Goal: Task Accomplishment & Management: Complete application form

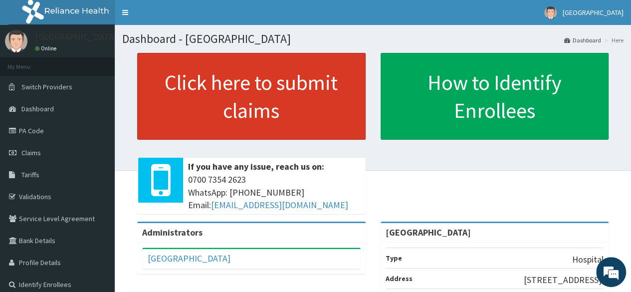
click at [196, 110] on link "Click here to submit claims" at bounding box center [251, 96] width 229 height 87
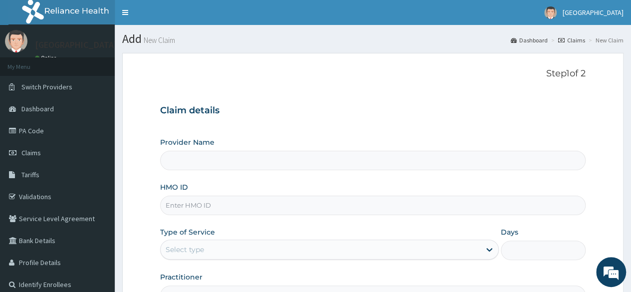
click at [223, 212] on input "HMO ID" at bounding box center [373, 205] width 426 height 19
type input "[GEOGRAPHIC_DATA]"
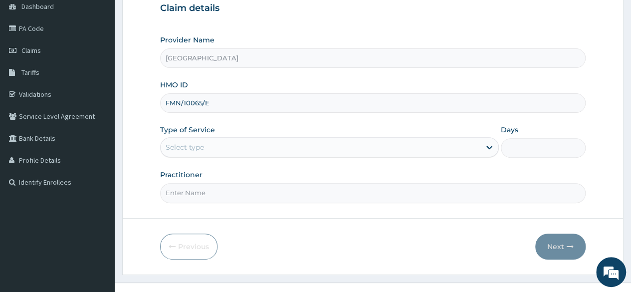
scroll to position [116, 0]
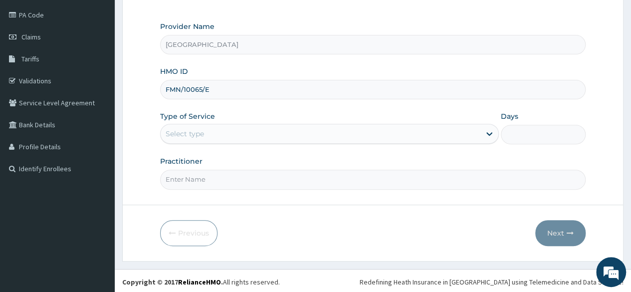
type input "FMN/10065/E"
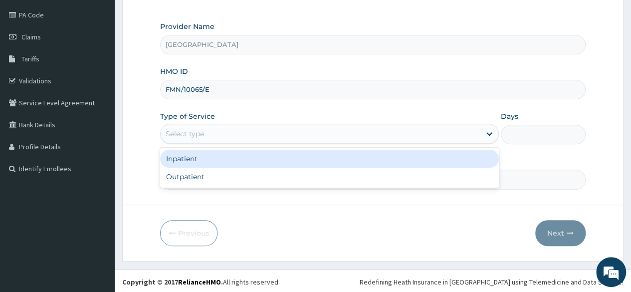
click at [431, 139] on div "Select type" at bounding box center [321, 134] width 320 height 16
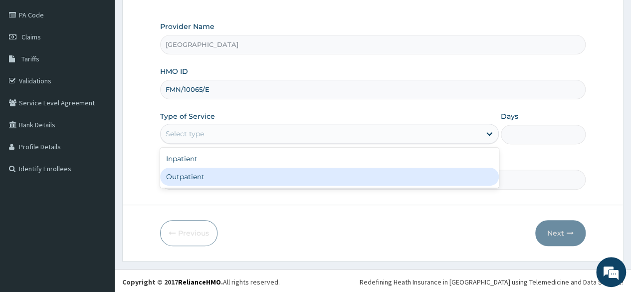
click at [420, 180] on div "Outpatient" at bounding box center [329, 177] width 339 height 18
type input "1"
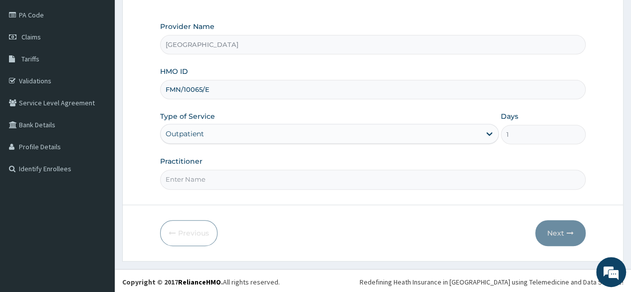
click at [352, 174] on input "Practitioner" at bounding box center [373, 179] width 426 height 19
type input "DR RASHEED"
click at [575, 230] on button "Next" at bounding box center [561, 233] width 50 height 26
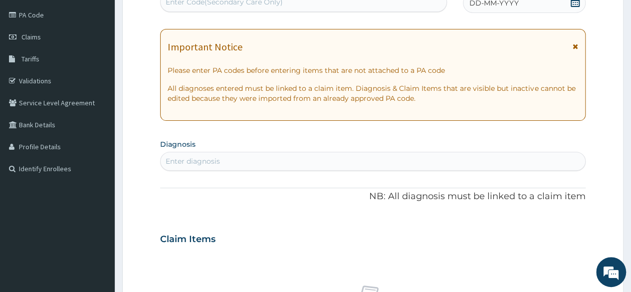
click at [523, 7] on div "DD-MM-YYYY" at bounding box center [524, 3] width 123 height 20
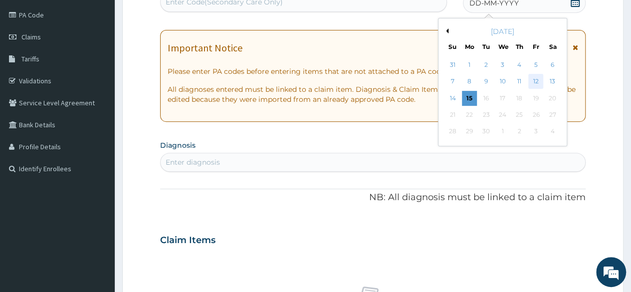
click at [536, 77] on div "12" at bounding box center [536, 81] width 15 height 15
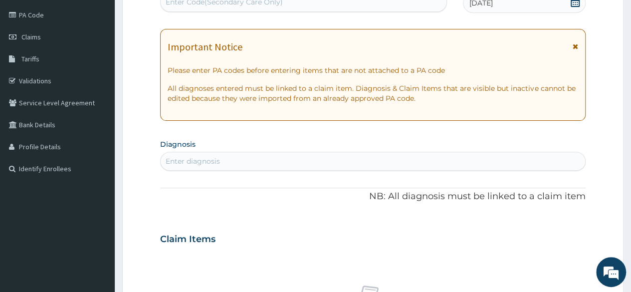
click at [524, 161] on div "Enter diagnosis" at bounding box center [373, 161] width 425 height 16
type input "SEPSI"
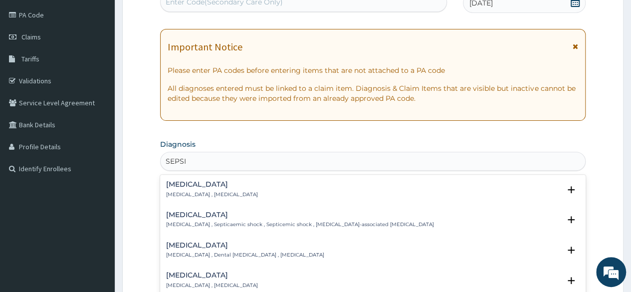
click at [188, 189] on div "Sepsis Systemic infection , Sepsis" at bounding box center [212, 189] width 92 height 17
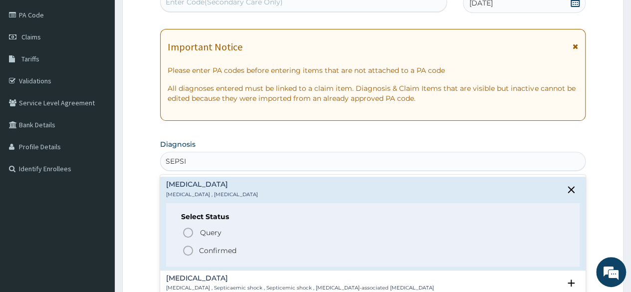
click at [190, 246] on circle "status option filled" at bounding box center [188, 250] width 9 height 9
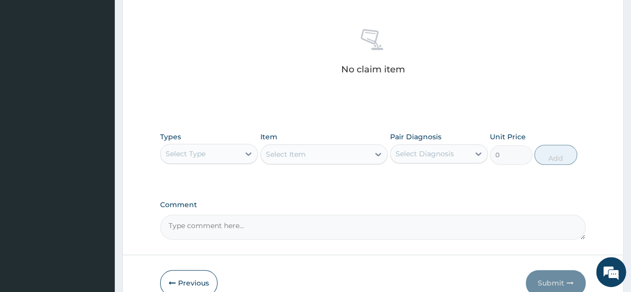
scroll to position [426, 0]
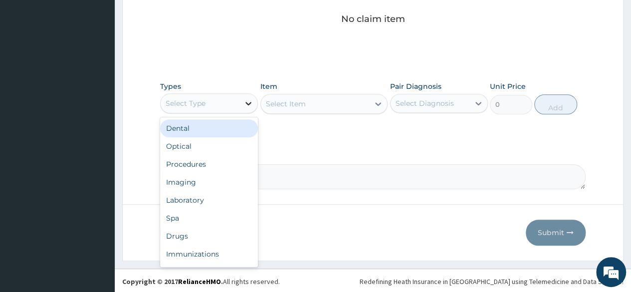
click at [248, 106] on icon at bounding box center [249, 103] width 10 height 10
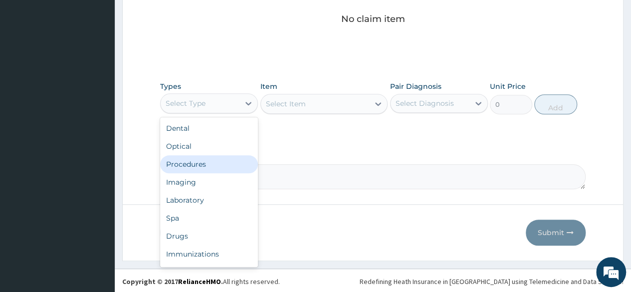
click at [231, 163] on div "Procedures" at bounding box center [209, 164] width 98 height 18
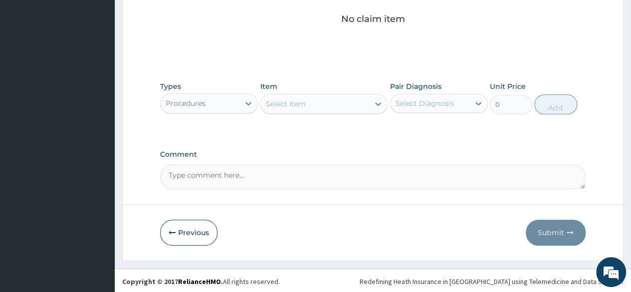
click at [341, 104] on div "Select Item" at bounding box center [315, 104] width 109 height 16
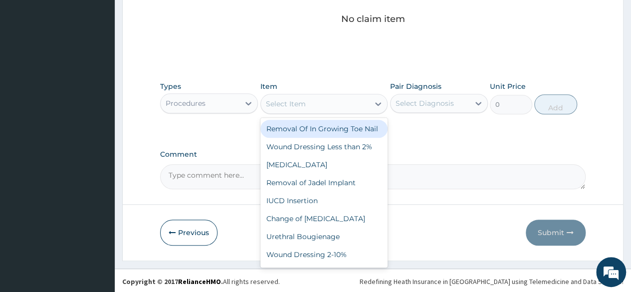
type input "A"
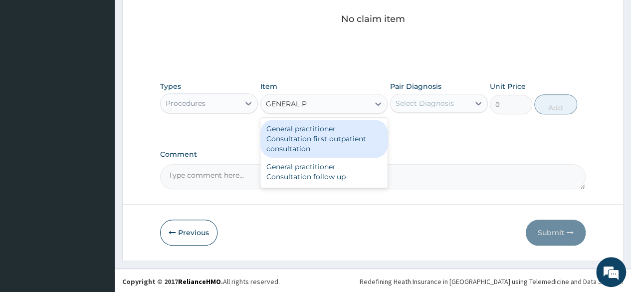
type input "GENERAL PR"
click at [341, 121] on div "General practitioner Consultation first outpatient consultation" at bounding box center [325, 139] width 128 height 38
type input "3000"
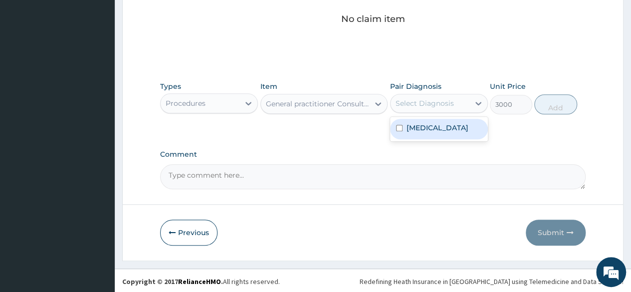
click at [432, 105] on div "Select Diagnosis" at bounding box center [425, 103] width 58 height 10
click at [435, 132] on div "Sepsis" at bounding box center [439, 129] width 98 height 20
checkbox input "true"
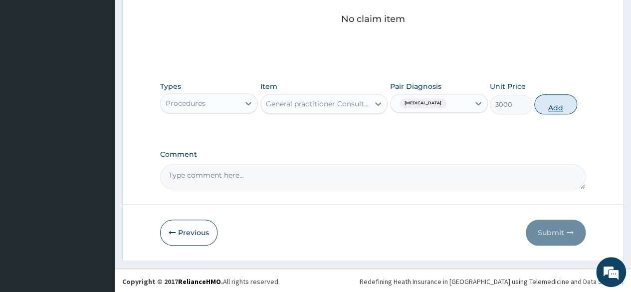
click at [549, 98] on button "Add" at bounding box center [556, 104] width 42 height 20
type input "0"
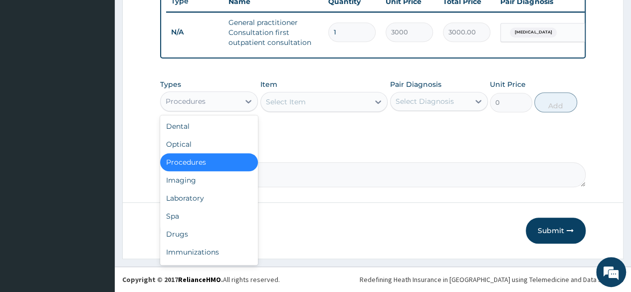
click at [208, 100] on div "Procedures" at bounding box center [200, 101] width 79 height 16
click at [189, 231] on div "Drugs" at bounding box center [209, 234] width 98 height 18
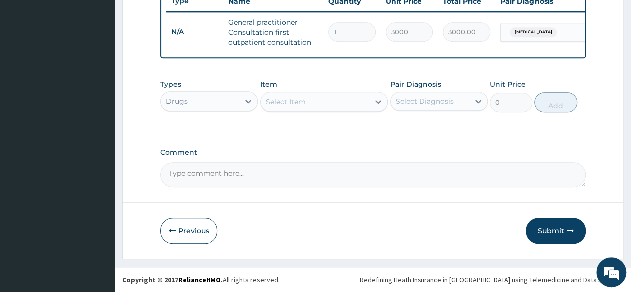
click at [323, 100] on div "Select Item" at bounding box center [315, 102] width 109 height 16
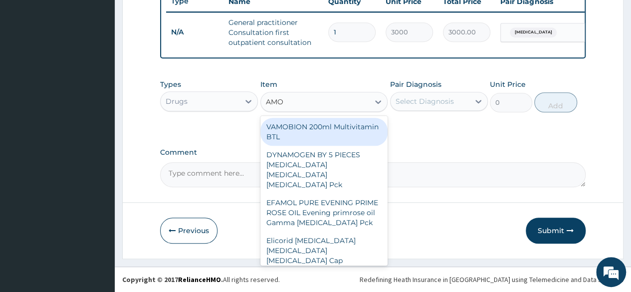
type input "AMOX"
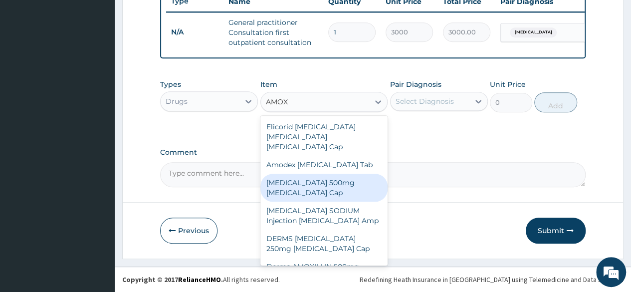
click at [323, 179] on div "AMOXICILLIN 500mg Amoxicillin Cap" at bounding box center [325, 188] width 128 height 28
type input "70"
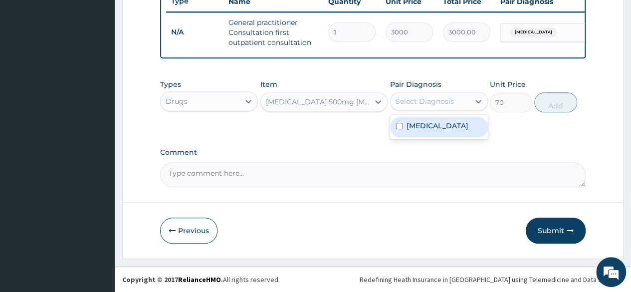
click at [454, 101] on div "Select Diagnosis" at bounding box center [430, 101] width 79 height 16
click at [446, 123] on div "Sepsis" at bounding box center [439, 127] width 98 height 20
checkbox input "true"
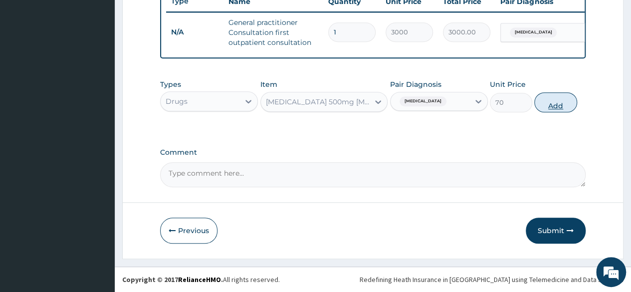
click at [538, 104] on button "Add" at bounding box center [556, 102] width 42 height 20
type input "0"
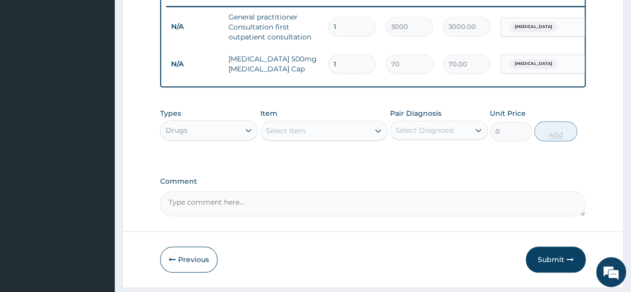
type input "15"
type input "1050.00"
type input "15"
click at [331, 138] on div "Select Item" at bounding box center [315, 131] width 109 height 16
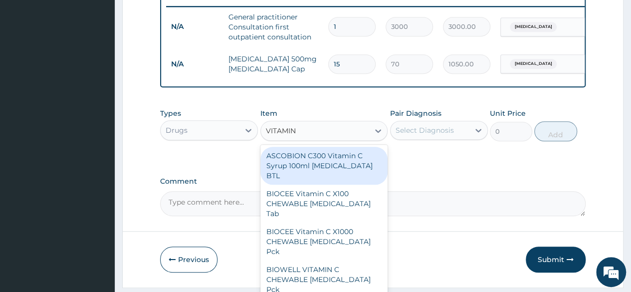
type input "VITAMIN C"
click at [347, 178] on div "ASCOBION C300 Vitamin C Syrup 100ml Ascorbic Acid BTL" at bounding box center [325, 166] width 128 height 38
type input "300"
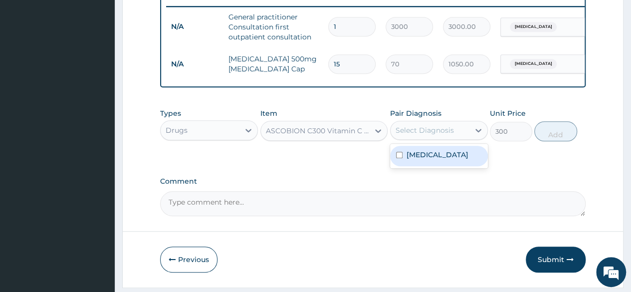
click at [462, 138] on div "Select Diagnosis" at bounding box center [430, 130] width 79 height 16
click at [442, 166] on div "Sepsis" at bounding box center [439, 156] width 98 height 20
checkbox input "true"
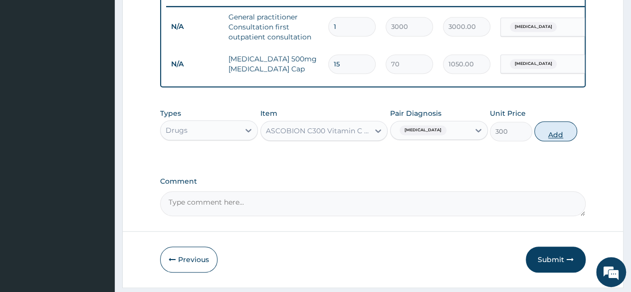
click at [557, 138] on button "Add" at bounding box center [556, 131] width 42 height 20
type input "0"
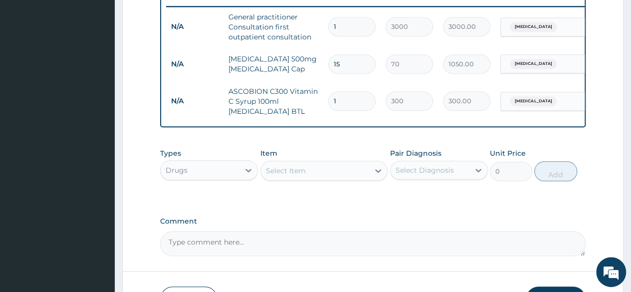
click at [265, 179] on div "Select Item" at bounding box center [315, 171] width 109 height 16
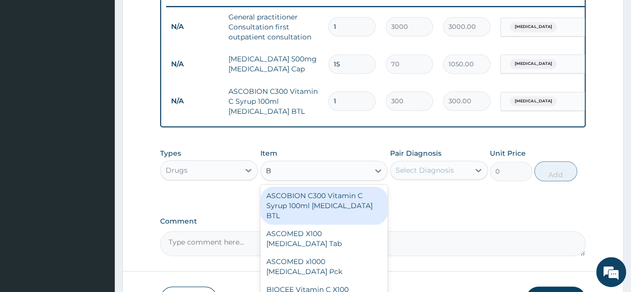
type input "B C"
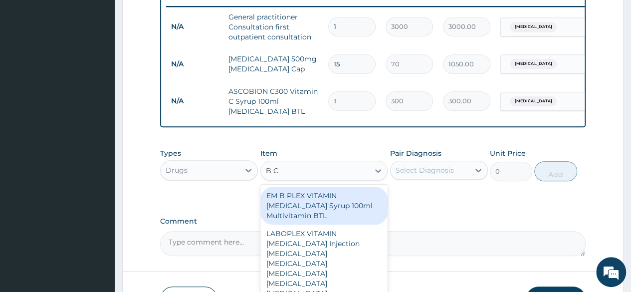
click at [324, 221] on div "EM B PLEX VITAMIN [MEDICAL_DATA] Syrup 100ml Multivitamin BTL" at bounding box center [325, 206] width 128 height 38
type input "300"
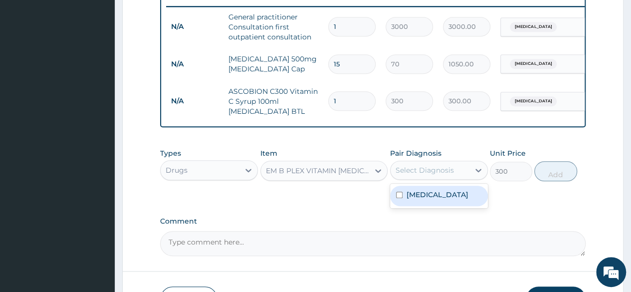
click at [444, 178] on div "Select Diagnosis" at bounding box center [430, 170] width 79 height 16
click at [438, 202] on div "Sepsis" at bounding box center [439, 196] width 98 height 20
checkbox input "true"
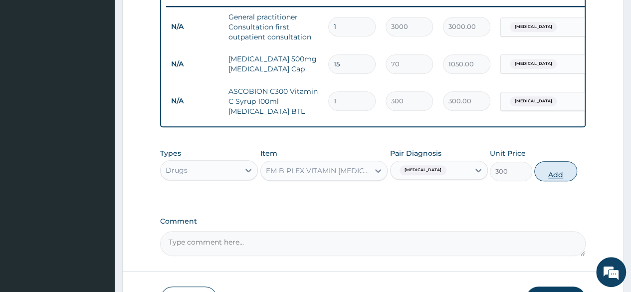
click at [570, 173] on button "Add" at bounding box center [556, 171] width 42 height 20
type input "0"
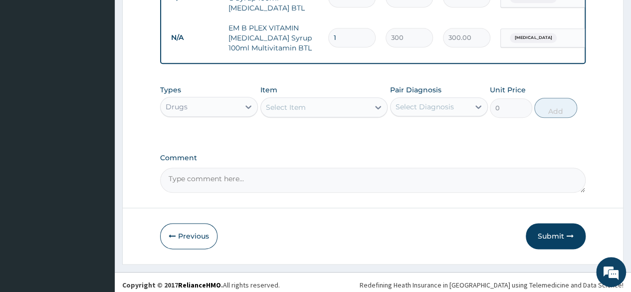
scroll to position [506, 0]
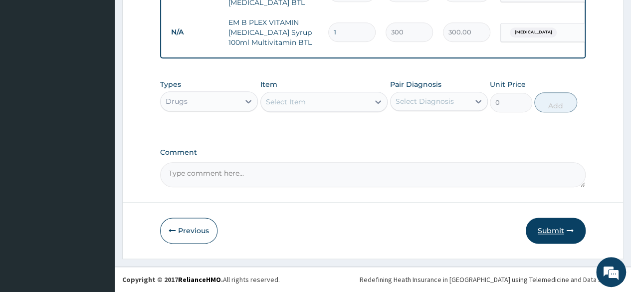
click at [552, 232] on button "Submit" at bounding box center [556, 231] width 60 height 26
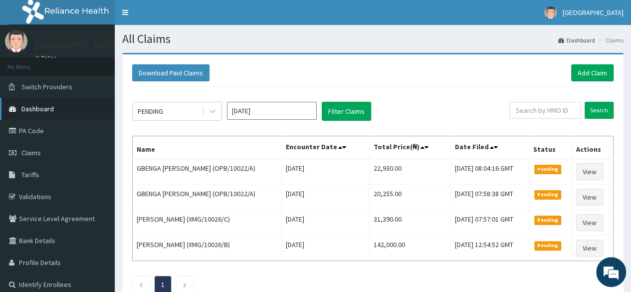
click at [42, 114] on link "Dashboard" at bounding box center [57, 109] width 115 height 22
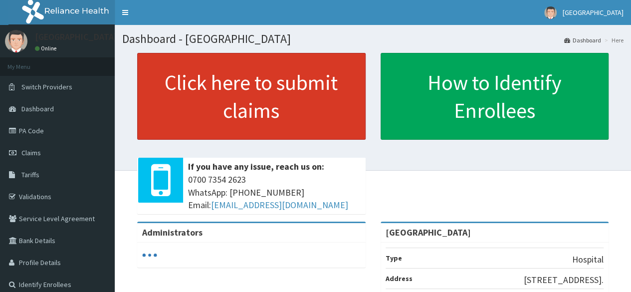
drag, startPoint x: 122, startPoint y: 101, endPoint x: 179, endPoint y: 100, distance: 56.9
click at [179, 100] on div "Click here to submit claims If you have any issue, reach us on: [PHONE_NUMBER] …" at bounding box center [373, 137] width 502 height 169
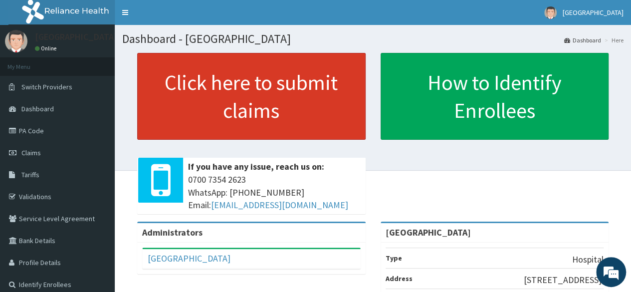
click at [236, 106] on link "Click here to submit claims" at bounding box center [251, 96] width 229 height 87
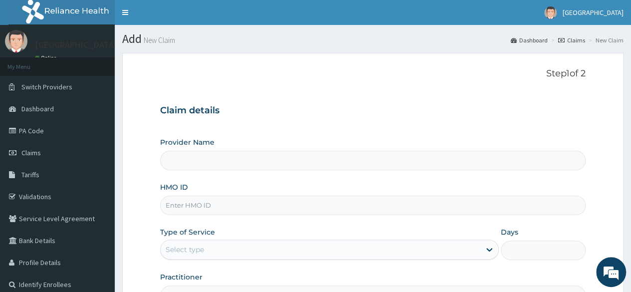
click at [200, 211] on input "HMO ID" at bounding box center [373, 205] width 426 height 19
type input "[GEOGRAPHIC_DATA]"
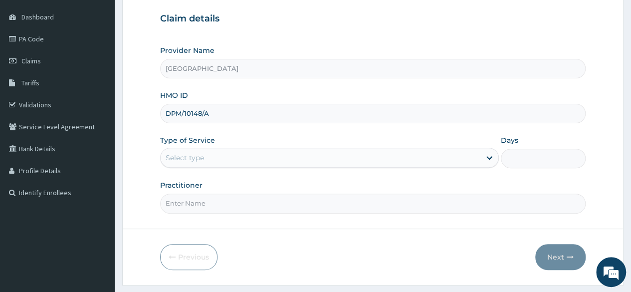
scroll to position [93, 0]
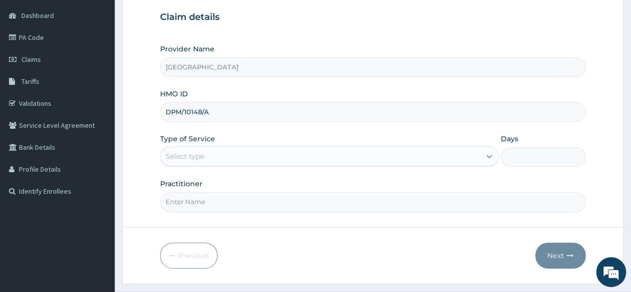
type input "DPM/10148/A"
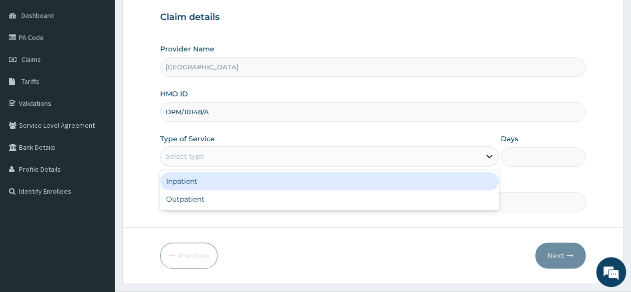
click at [488, 153] on icon at bounding box center [490, 156] width 10 height 10
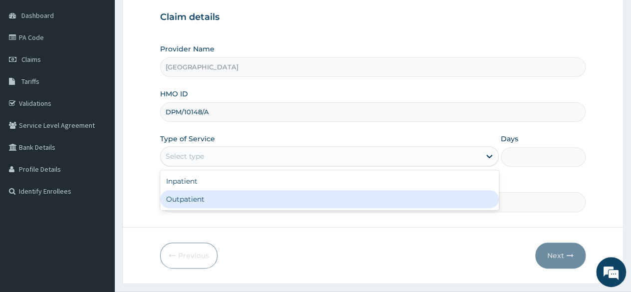
click at [378, 202] on div "Outpatient" at bounding box center [329, 199] width 339 height 18
type input "1"
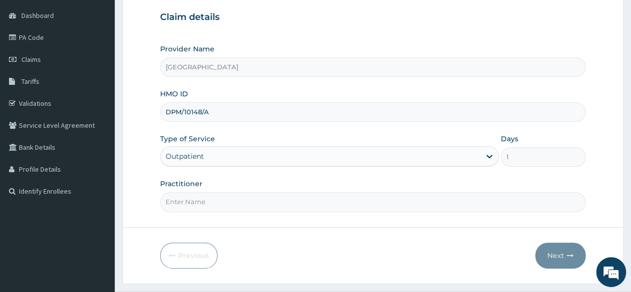
click at [324, 204] on input "Practitioner" at bounding box center [373, 201] width 426 height 19
type input "[PERSON_NAME]"
click at [576, 252] on button "Next" at bounding box center [561, 256] width 50 height 26
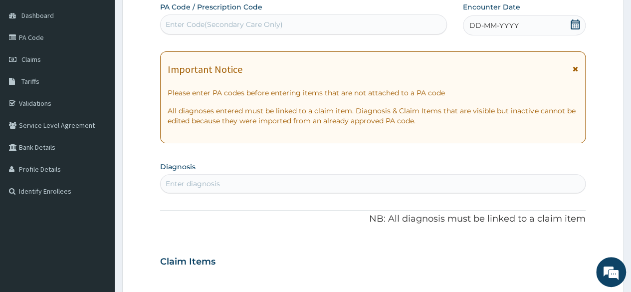
click at [510, 23] on span "DD-MM-YYYY" at bounding box center [494, 25] width 49 height 10
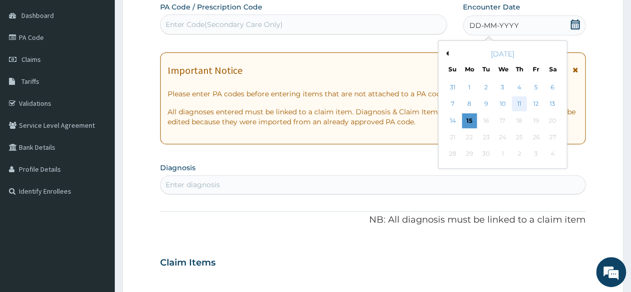
drag, startPoint x: 527, startPoint y: 102, endPoint x: 518, endPoint y: 101, distance: 9.0
click at [518, 101] on div "7 8 9 10 11 12 13" at bounding box center [503, 104] width 116 height 16
click at [518, 101] on div "11" at bounding box center [519, 104] width 15 height 15
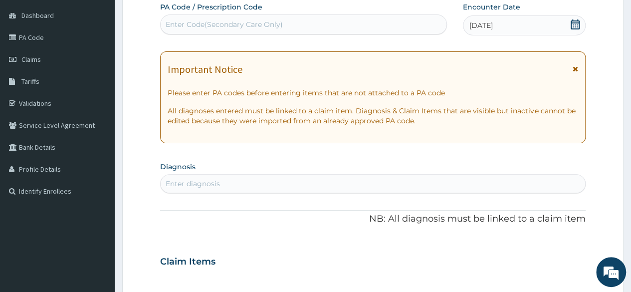
click at [364, 185] on div "Enter diagnosis" at bounding box center [373, 184] width 425 height 16
type input "MALARIA"
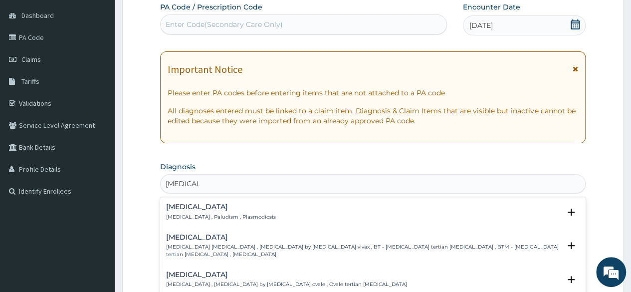
click at [201, 221] on div "Malaria Malaria , Paludism , Plasmodiosis Select Status Query Query covers susp…" at bounding box center [373, 214] width 414 height 22
click at [200, 215] on p "Malaria , Paludism , Plasmodiosis" at bounding box center [221, 217] width 110 height 7
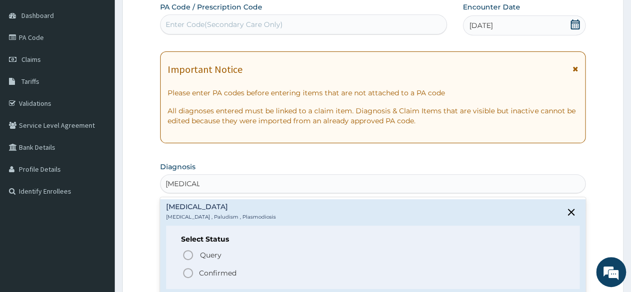
click at [186, 274] on icon "status option filled" at bounding box center [188, 273] width 12 height 12
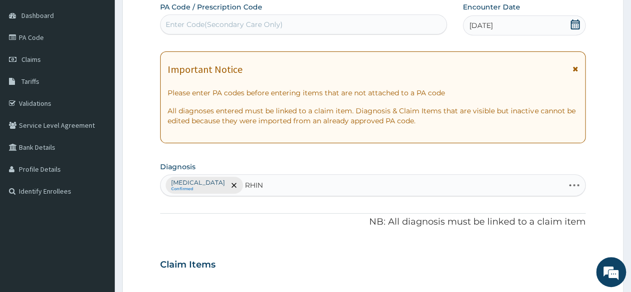
type input "RHINI"
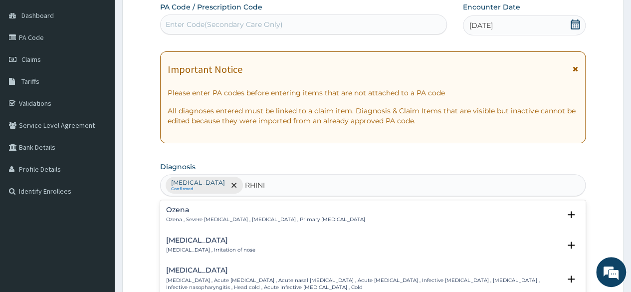
click at [190, 247] on p "Rhinitis , Irritation of nose" at bounding box center [210, 250] width 89 height 7
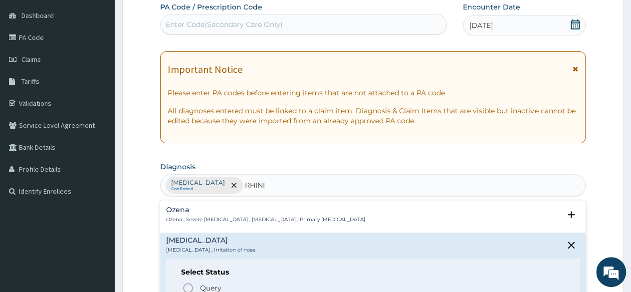
scroll to position [285, 0]
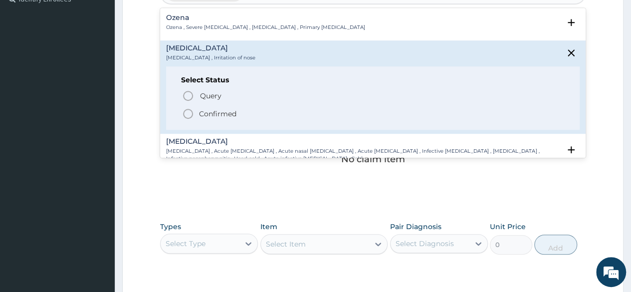
click at [189, 113] on icon "status option filled" at bounding box center [188, 114] width 12 height 12
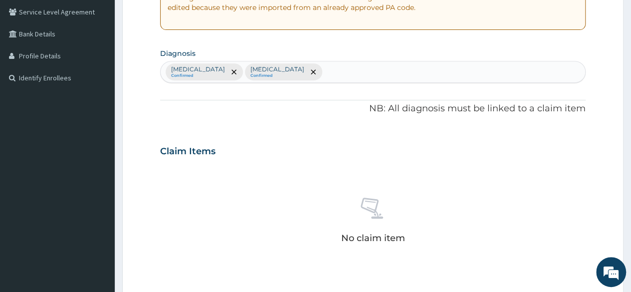
scroll to position [203, 0]
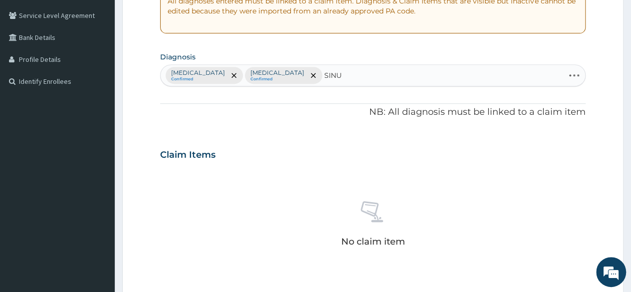
type input "SINUS"
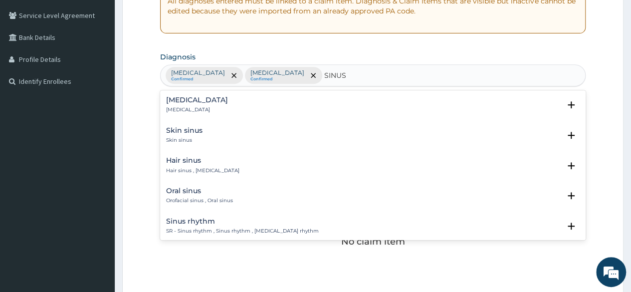
click at [180, 103] on div "Sinusitis Sinusitis" at bounding box center [197, 104] width 62 height 17
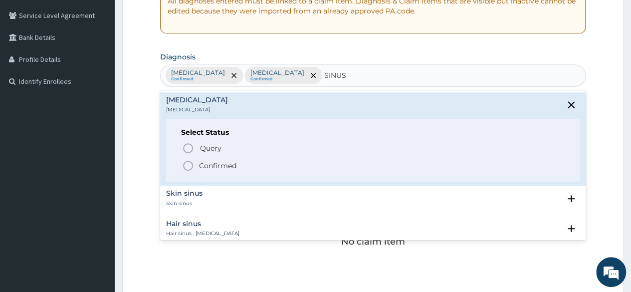
click at [184, 162] on circle "status option filled" at bounding box center [188, 165] width 9 height 9
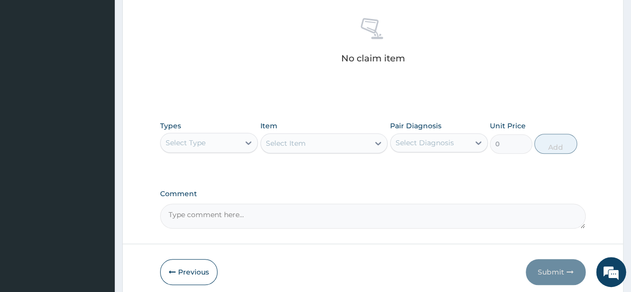
scroll to position [426, 0]
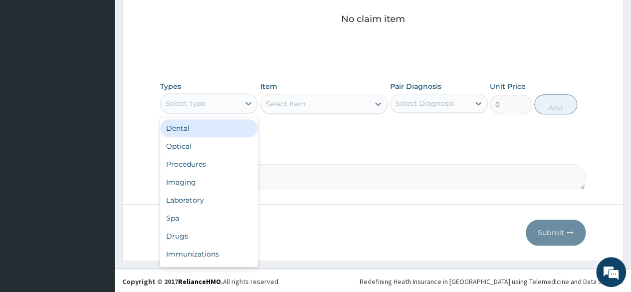
click at [233, 101] on div "Select Type" at bounding box center [200, 103] width 79 height 16
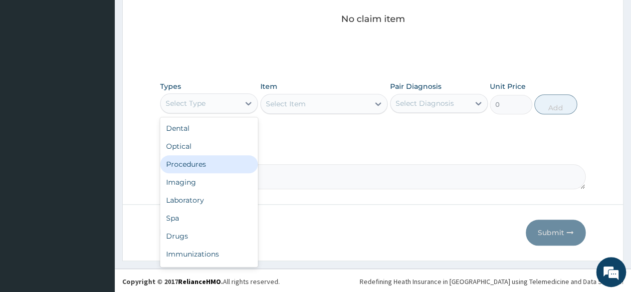
click at [218, 168] on div "Procedures" at bounding box center [209, 164] width 98 height 18
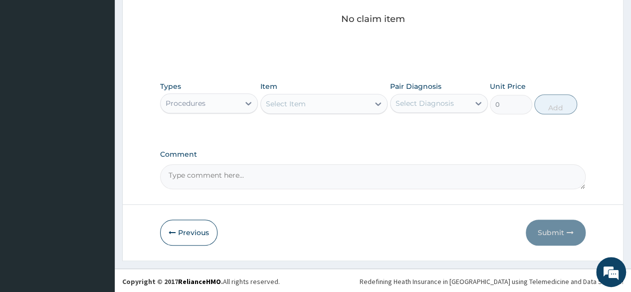
click at [368, 101] on div "Select Item" at bounding box center [315, 104] width 109 height 16
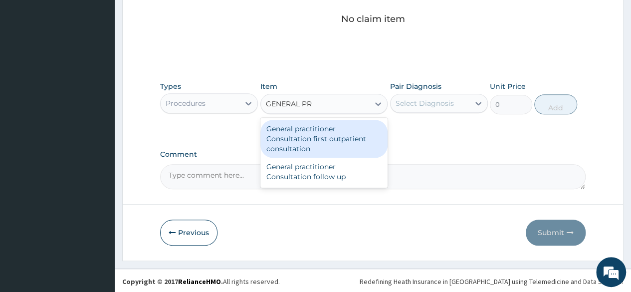
type input "GENERAL PRA"
click at [358, 133] on div "General practitioner Consultation first outpatient consultation" at bounding box center [325, 139] width 128 height 38
type input "3000"
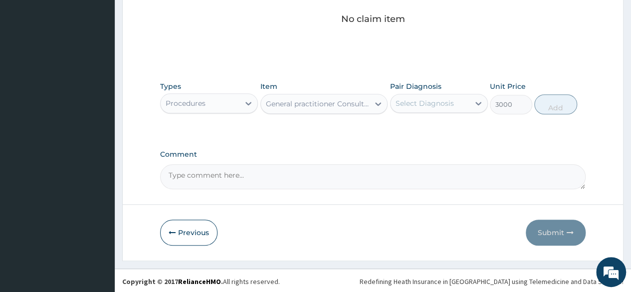
click at [454, 87] on div "Pair Diagnosis Select Diagnosis" at bounding box center [439, 97] width 98 height 33
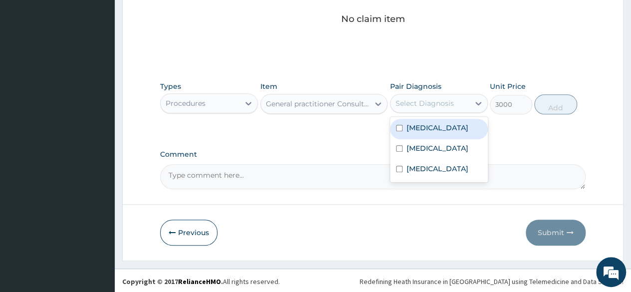
click at [450, 108] on div "Select Diagnosis" at bounding box center [430, 103] width 79 height 16
click at [447, 134] on div "Malaria" at bounding box center [439, 129] width 98 height 20
checkbox input "true"
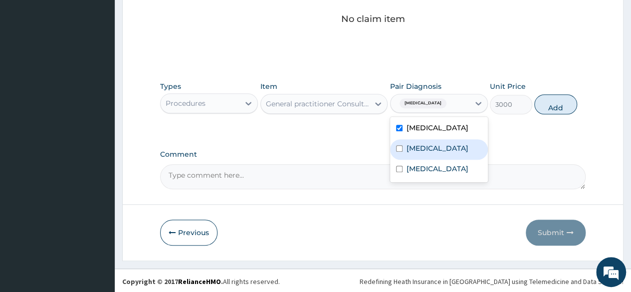
click at [443, 146] on div "Rhinitis" at bounding box center [439, 149] width 98 height 20
checkbox input "true"
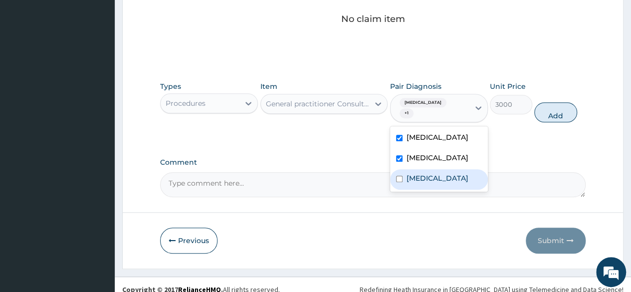
click at [443, 173] on div "Sinusitis" at bounding box center [439, 179] width 98 height 20
checkbox input "true"
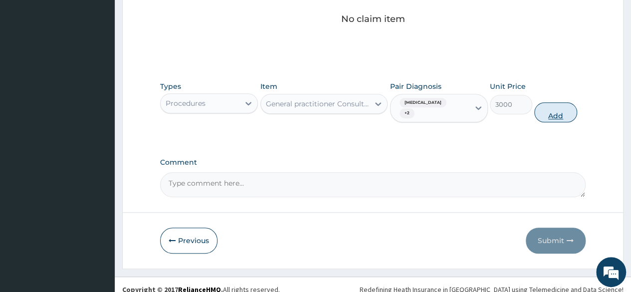
click at [544, 105] on button "Add" at bounding box center [556, 112] width 42 height 20
type input "0"
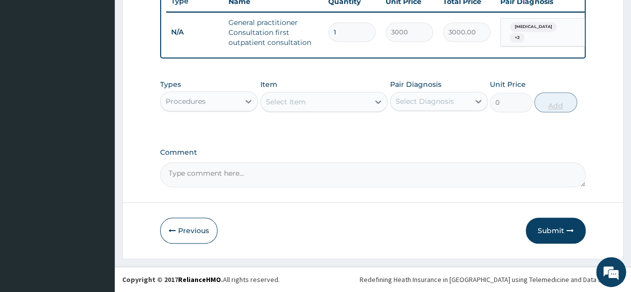
scroll to position [391, 0]
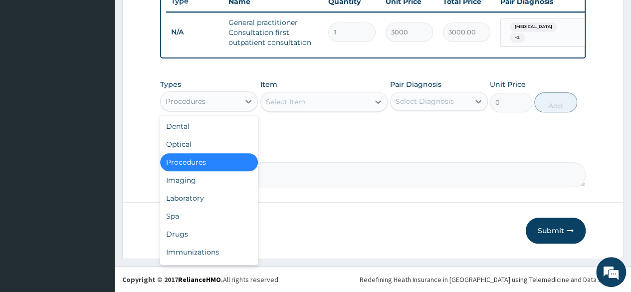
click at [218, 105] on div "Procedures" at bounding box center [200, 101] width 79 height 16
click at [209, 232] on div "Drugs" at bounding box center [209, 234] width 98 height 18
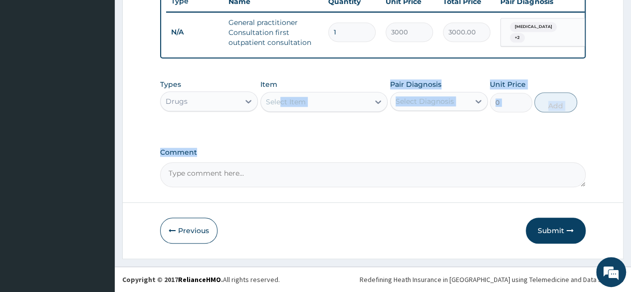
drag, startPoint x: 279, startPoint y: 100, endPoint x: 279, endPoint y: 154, distance: 53.9
click at [310, 128] on div "Types Drugs Item Select Item Pair Diagnosis Select Diagnosis Unit Price 0 Add" at bounding box center [373, 103] width 426 height 58
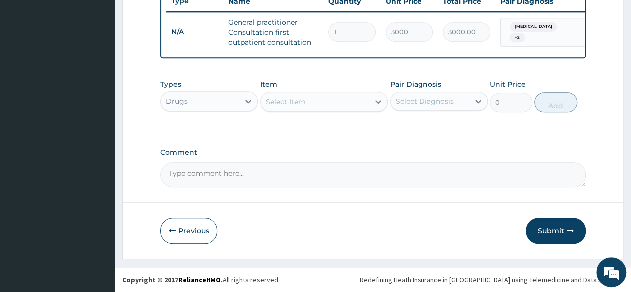
click at [333, 101] on div "Select Item" at bounding box center [315, 102] width 109 height 16
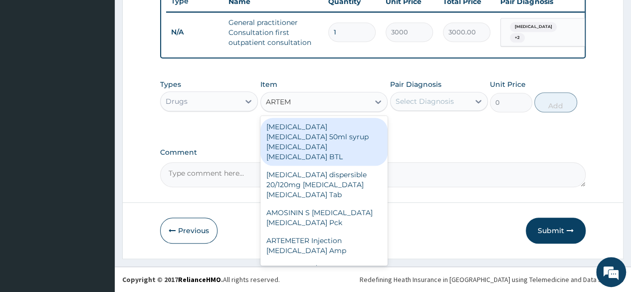
type input "ARTEME"
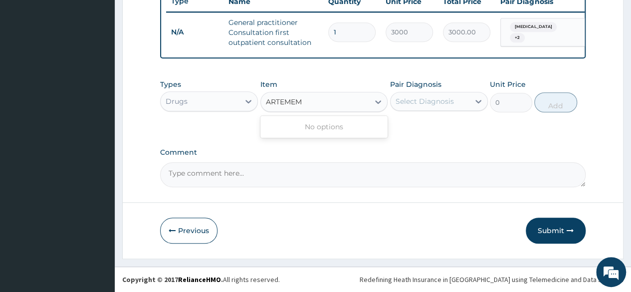
type input "ARTEME"
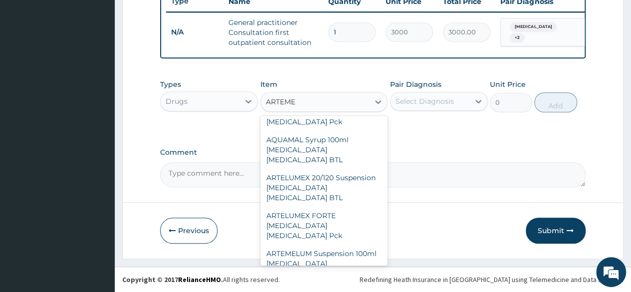
scroll to position [427, 0]
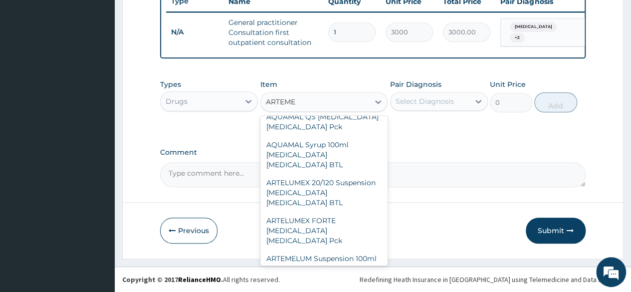
type input "250"
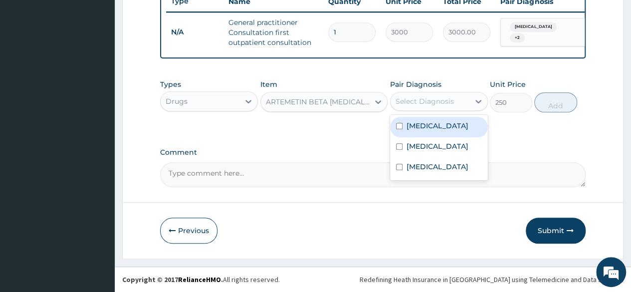
click at [460, 103] on div "Select Diagnosis" at bounding box center [430, 101] width 79 height 16
click at [442, 133] on div "Malaria" at bounding box center [439, 127] width 98 height 20
checkbox input "true"
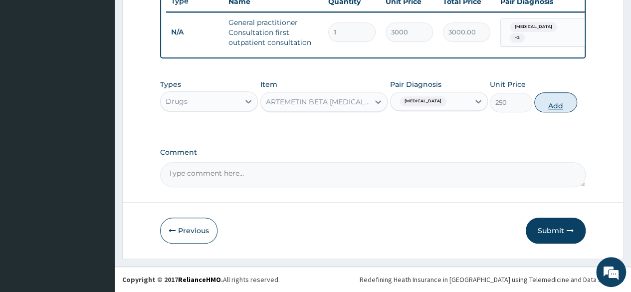
click at [566, 104] on button "Add" at bounding box center [556, 102] width 42 height 20
type input "0"
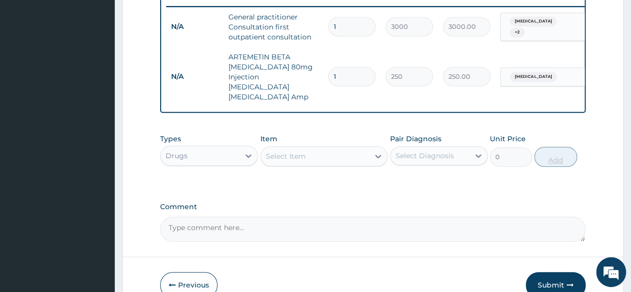
type input "0.00"
type input "6"
type input "1500.00"
type input "6"
click at [325, 155] on div "Select Item" at bounding box center [315, 156] width 109 height 16
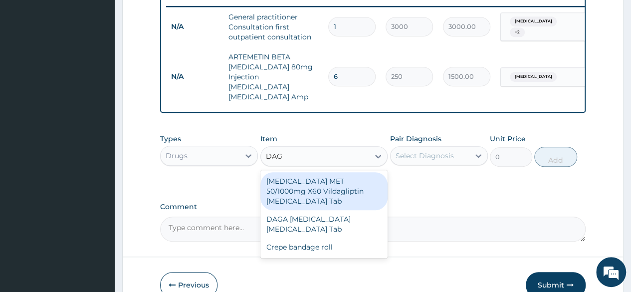
type input "DAGA"
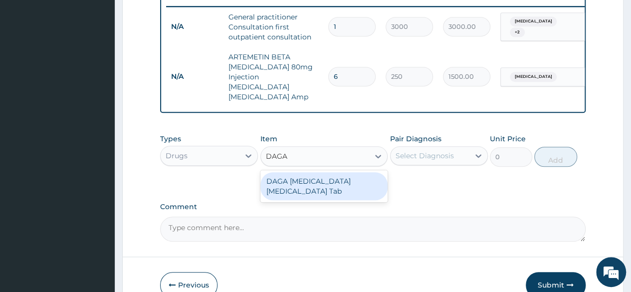
click at [319, 183] on div "DAGA [MEDICAL_DATA] [MEDICAL_DATA] Tab" at bounding box center [325, 186] width 128 height 28
type input "20"
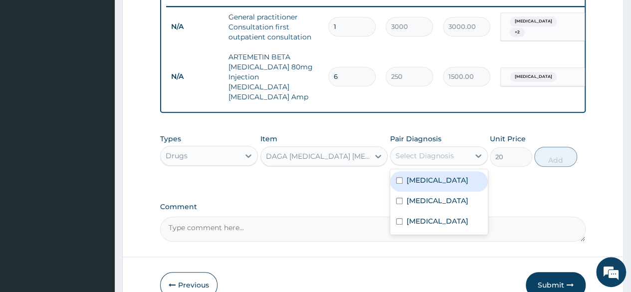
click at [415, 155] on div "Select Diagnosis" at bounding box center [425, 156] width 58 height 10
click at [412, 176] on label "Malaria" at bounding box center [438, 180] width 62 height 10
checkbox input "true"
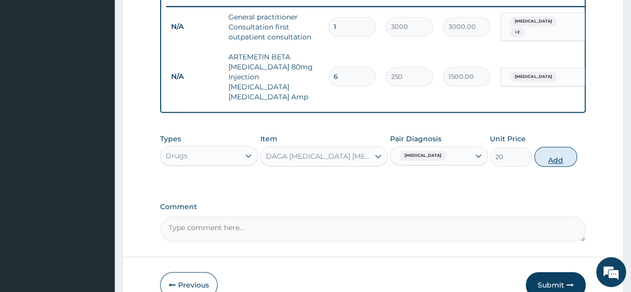
click at [565, 151] on button "Add" at bounding box center [556, 157] width 42 height 20
type input "0"
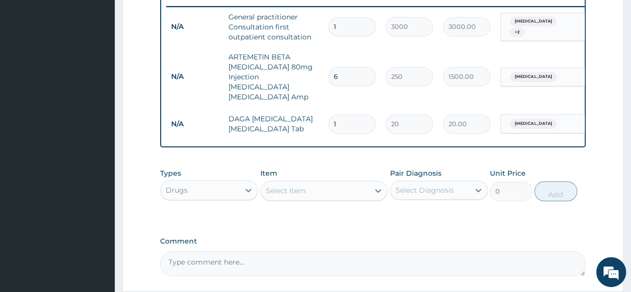
click at [326, 190] on div "Select Item" at bounding box center [315, 191] width 109 height 16
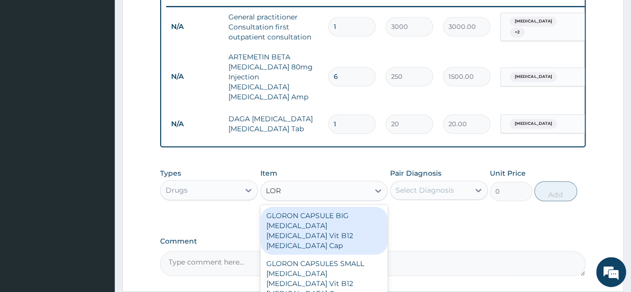
type input "LORA"
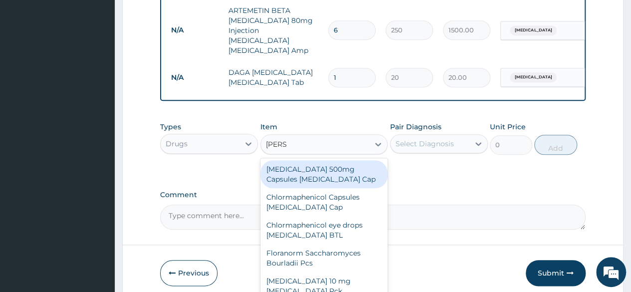
scroll to position [476, 0]
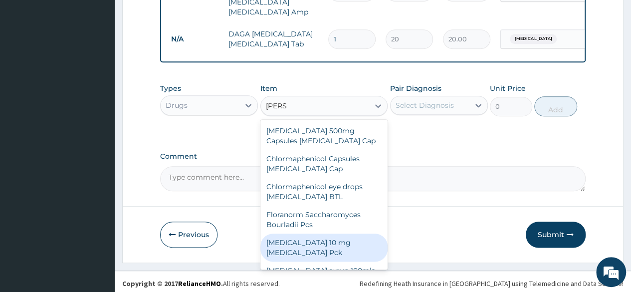
click at [313, 259] on div "[MEDICAL_DATA] 10 mg [MEDICAL_DATA] Pck" at bounding box center [325, 248] width 128 height 28
type input "700"
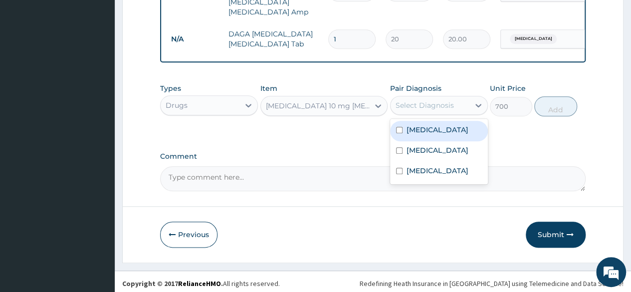
click at [458, 103] on div "Select Diagnosis" at bounding box center [430, 105] width 79 height 16
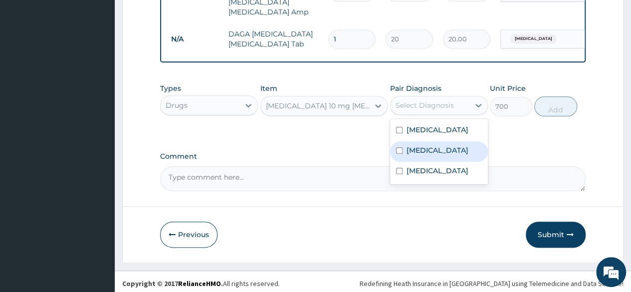
click at [435, 150] on div "Rhinitis" at bounding box center [439, 151] width 98 height 20
checkbox input "true"
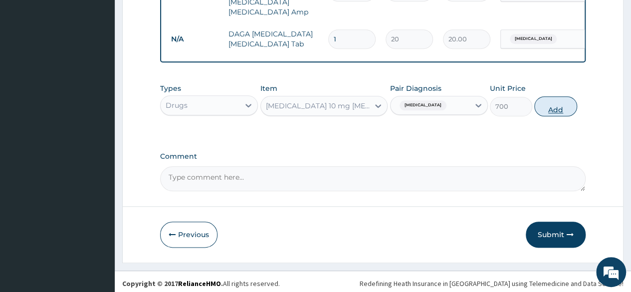
click at [570, 103] on button "Add" at bounding box center [556, 106] width 42 height 20
type input "0"
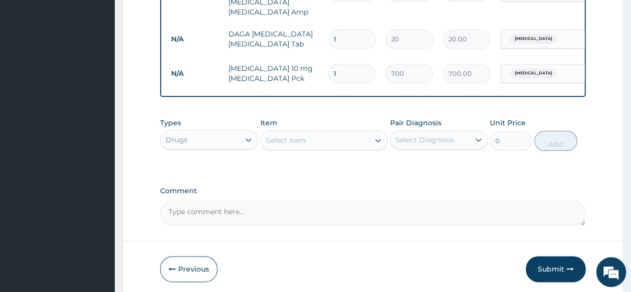
type input "0.00"
type input "5"
type input "3500.00"
type input "0.00"
type input "1"
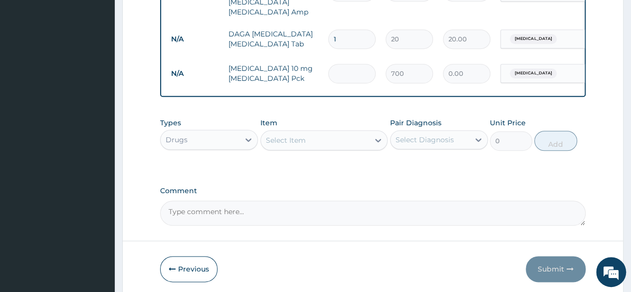
type input "700.00"
click at [310, 137] on div "Select Item" at bounding box center [315, 140] width 109 height 16
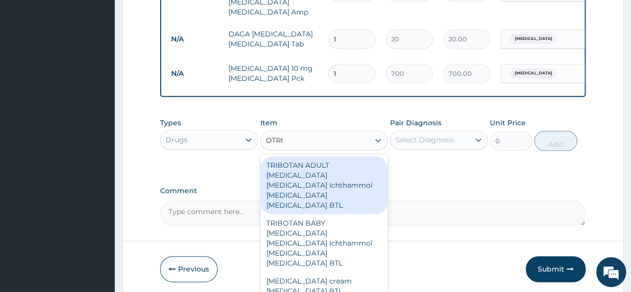
type input "OTRIV"
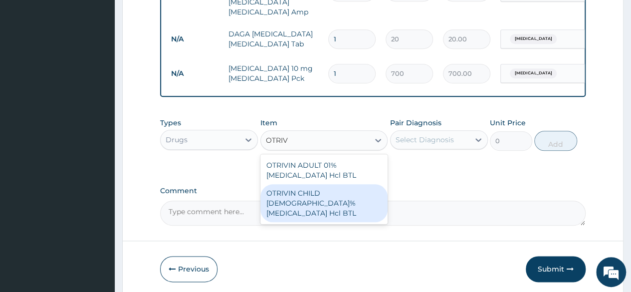
click at [322, 195] on div "OTRIVIN CHILD 05% Xylometazoline Hcl BTL" at bounding box center [325, 203] width 128 height 38
type input "1000"
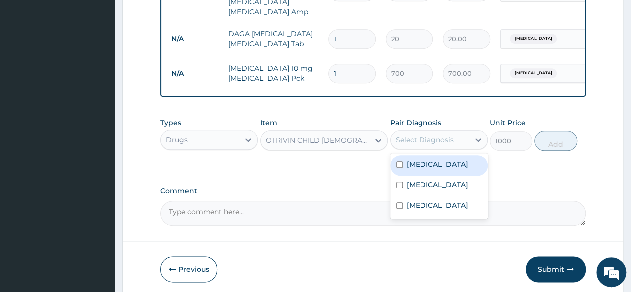
click at [425, 137] on div "Select Diagnosis" at bounding box center [425, 140] width 58 height 10
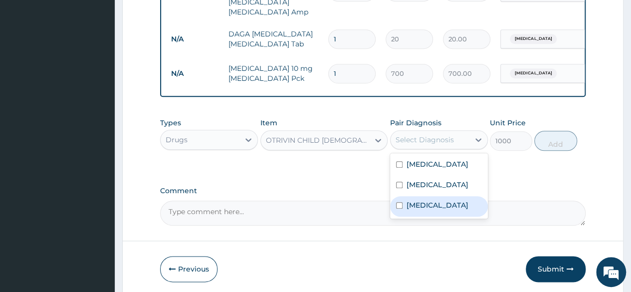
click at [416, 196] on div "Sinusitis" at bounding box center [439, 206] width 98 height 20
checkbox input "true"
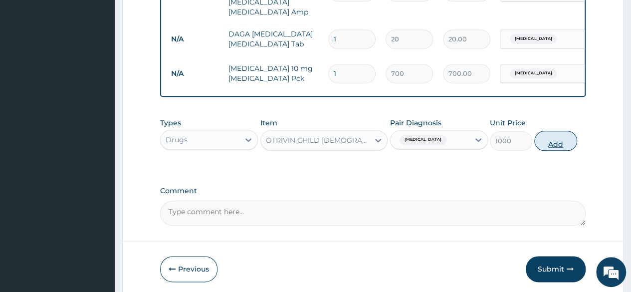
click at [555, 134] on button "Add" at bounding box center [556, 141] width 42 height 20
type input "0"
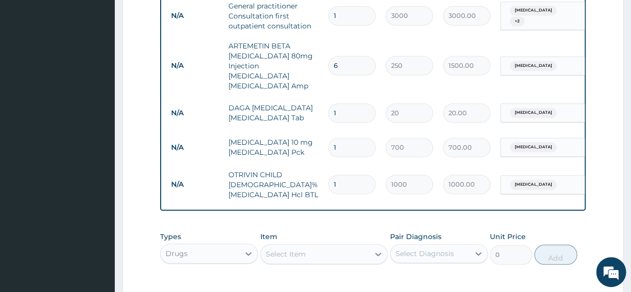
scroll to position [399, 0]
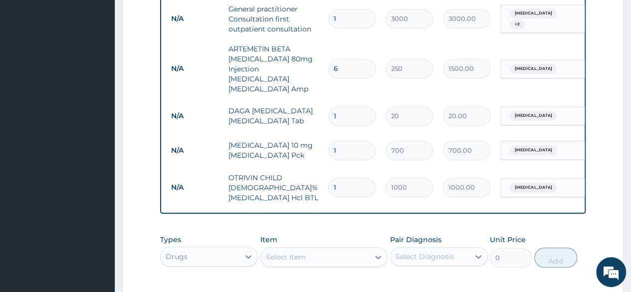
click at [342, 107] on input "1" at bounding box center [351, 115] width 47 height 19
type input "18"
type input "360.00"
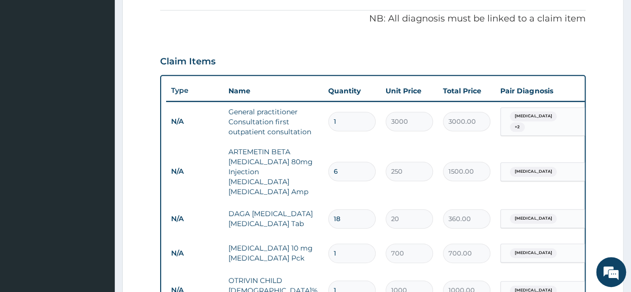
scroll to position [545, 0]
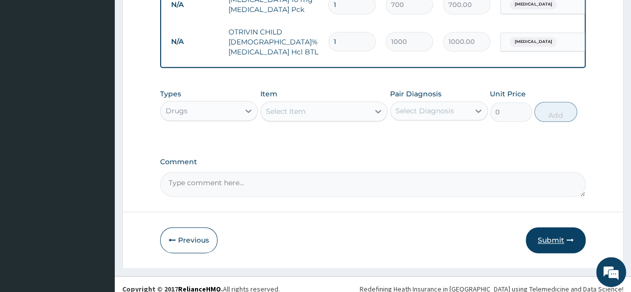
type input "18"
click at [544, 240] on button "Submit" at bounding box center [556, 240] width 60 height 26
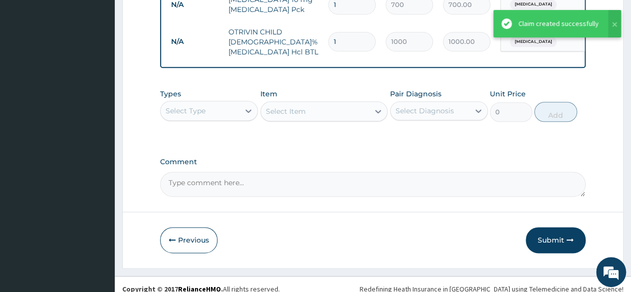
click at [544, 240] on button "Submit" at bounding box center [556, 240] width 60 height 26
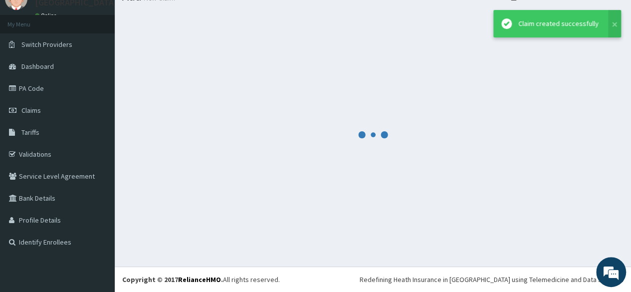
scroll to position [42, 0]
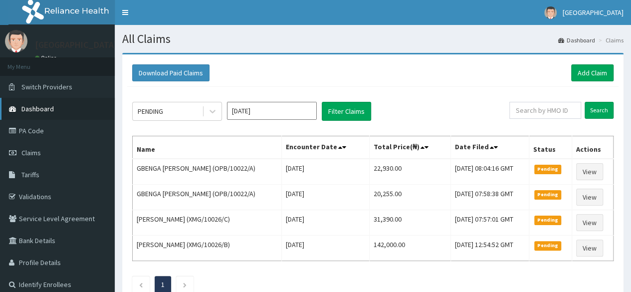
click at [68, 104] on link "Dashboard" at bounding box center [57, 109] width 115 height 22
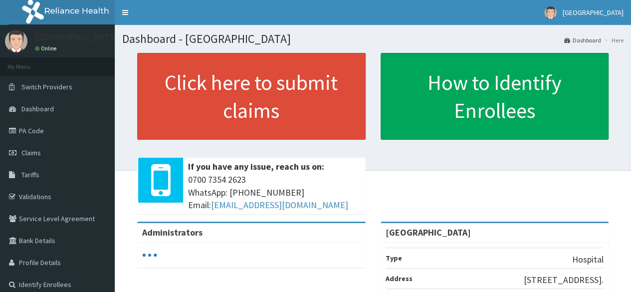
click at [147, 100] on link "Click here to submit claims" at bounding box center [251, 96] width 229 height 87
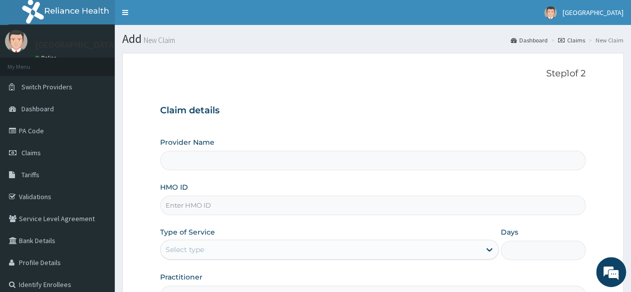
click at [240, 203] on input "HMO ID" at bounding box center [373, 205] width 426 height 19
type input "[GEOGRAPHIC_DATA]"
type input "NKK/10227/A"
click at [454, 246] on div "Select type" at bounding box center [321, 250] width 320 height 16
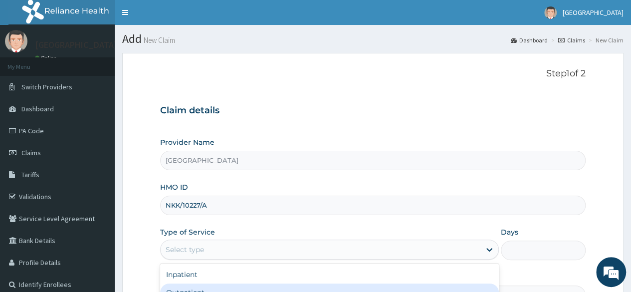
click at [410, 290] on div "Outpatient" at bounding box center [329, 292] width 339 height 18
type input "1"
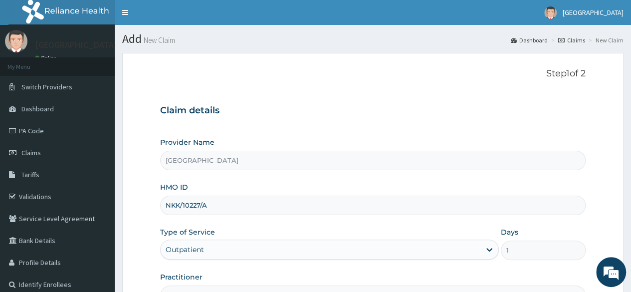
scroll to position [116, 0]
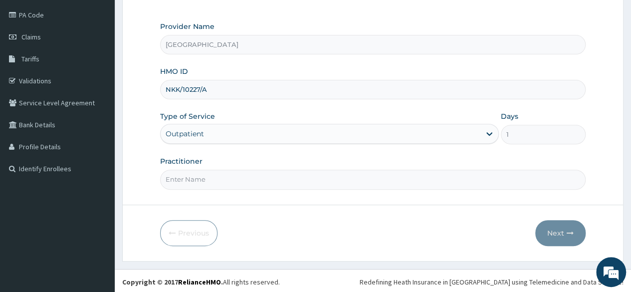
click at [239, 174] on input "Practitioner" at bounding box center [373, 179] width 426 height 19
type input "DR RASHEED"
click at [555, 235] on button "Next" at bounding box center [561, 233] width 50 height 26
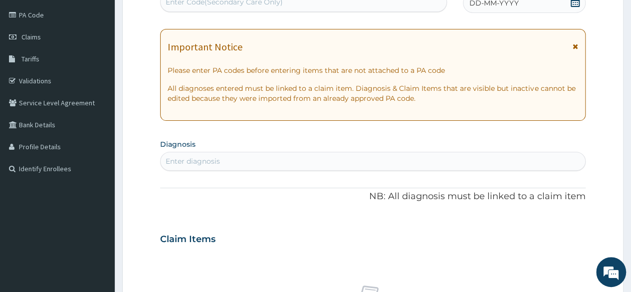
click at [532, 5] on div "DD-MM-YYYY" at bounding box center [524, 3] width 123 height 20
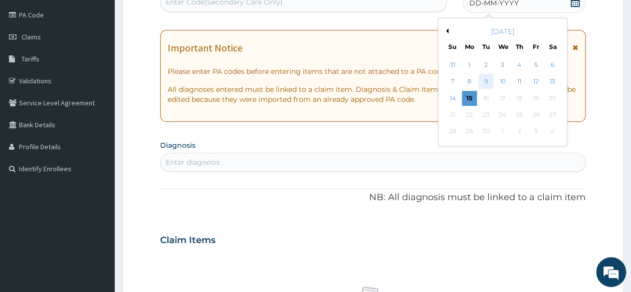
click at [485, 84] on div "9" at bounding box center [486, 81] width 15 height 15
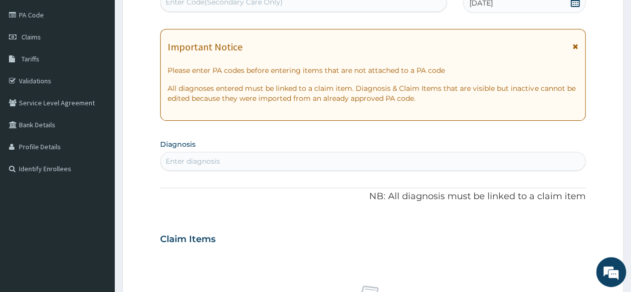
click at [276, 157] on div "Enter diagnosis" at bounding box center [373, 161] width 425 height 16
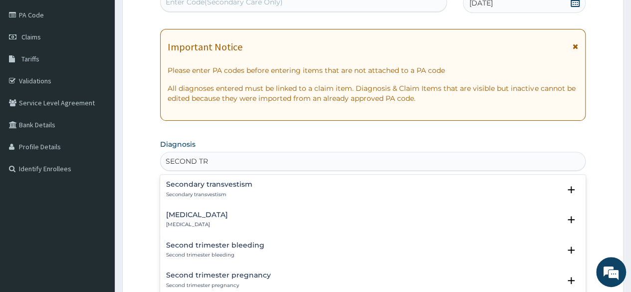
type input "SECOND TRI"
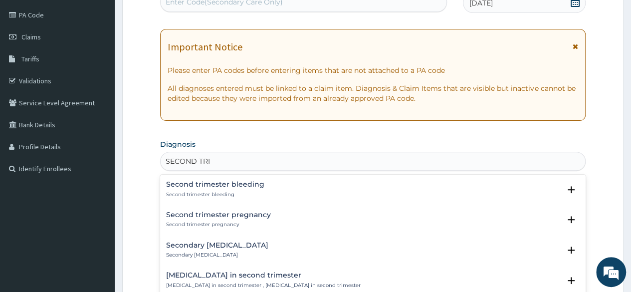
click at [222, 228] on div "Second trimester pregnancy Second trimester pregnancy Select Status Query Query…" at bounding box center [373, 222] width 414 height 22
click at [225, 222] on p "Second trimester pregnancy" at bounding box center [218, 224] width 105 height 7
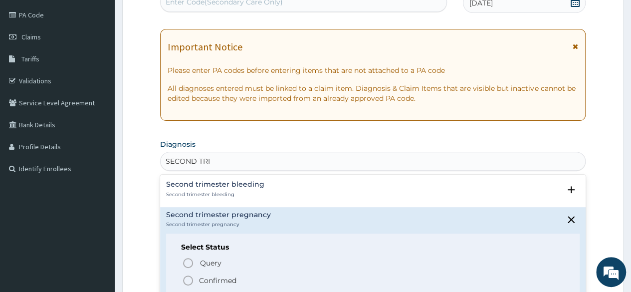
click at [189, 282] on icon "status option filled" at bounding box center [188, 280] width 12 height 12
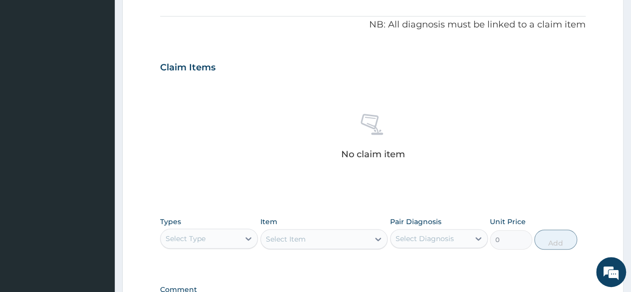
scroll to position [423, 0]
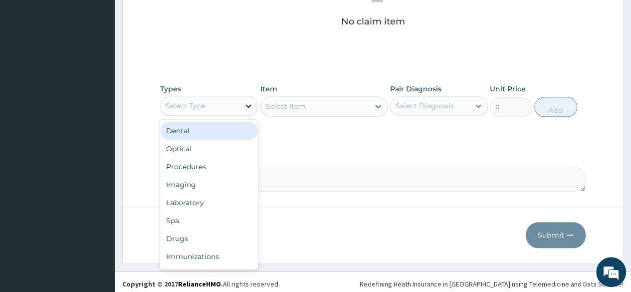
click at [249, 101] on icon at bounding box center [249, 106] width 10 height 10
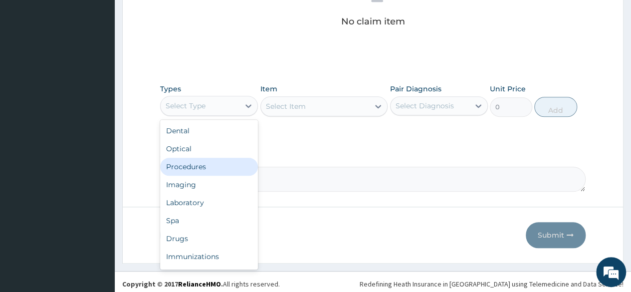
click at [227, 171] on div "Procedures" at bounding box center [209, 167] width 98 height 18
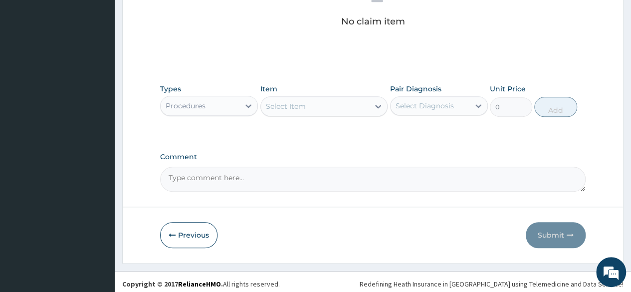
click at [290, 112] on div "Select Item" at bounding box center [315, 106] width 109 height 16
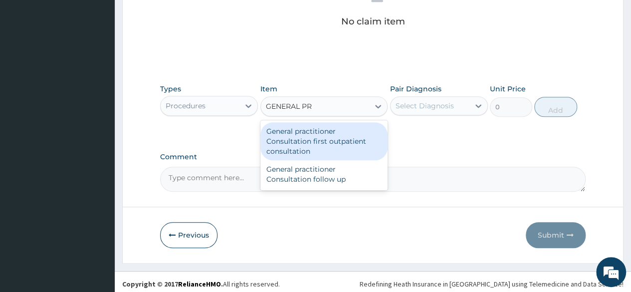
type input "GENERAL PRA"
click at [314, 129] on div "General practitioner Consultation first outpatient consultation" at bounding box center [325, 141] width 128 height 38
type input "3000"
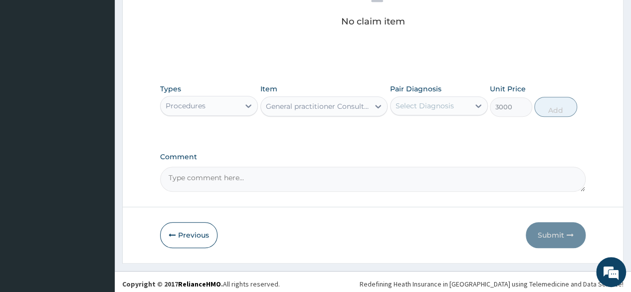
click at [398, 107] on div "Select Diagnosis" at bounding box center [425, 106] width 58 height 10
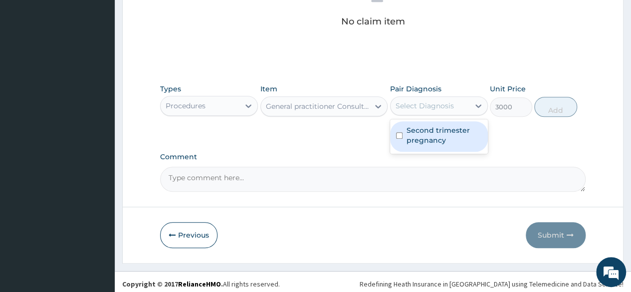
click at [405, 138] on div "Second trimester pregnancy" at bounding box center [439, 136] width 98 height 30
checkbox input "true"
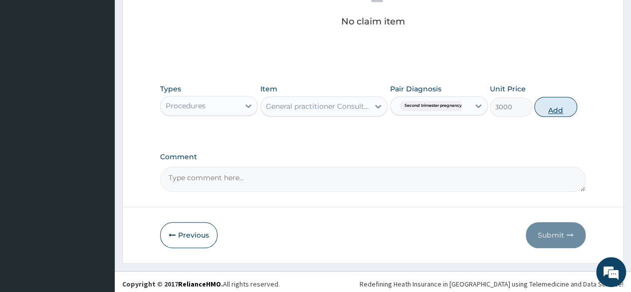
click at [555, 103] on button "Add" at bounding box center [556, 107] width 42 height 20
type input "0"
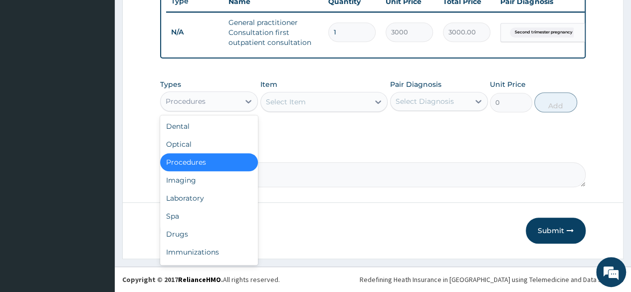
click at [239, 98] on div "Procedures" at bounding box center [200, 101] width 79 height 16
click at [220, 232] on div "Drugs" at bounding box center [209, 234] width 98 height 18
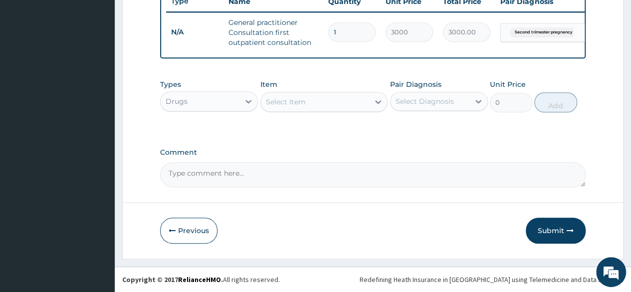
click at [337, 101] on div "Select Item" at bounding box center [315, 102] width 109 height 16
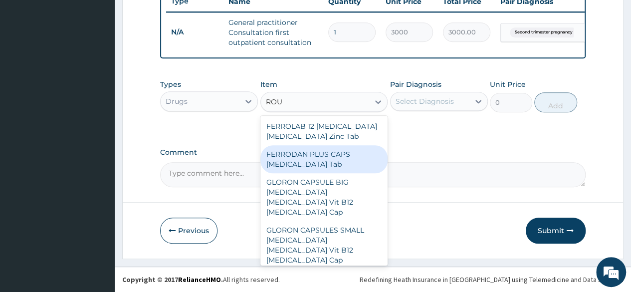
scroll to position [0, 0]
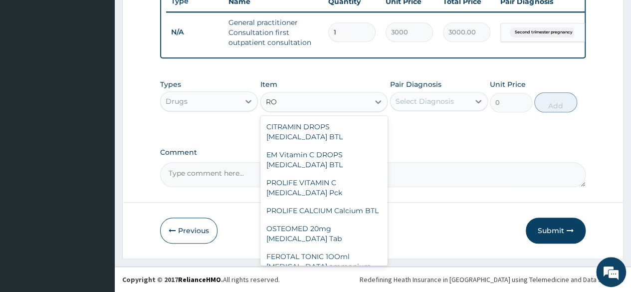
type input "R"
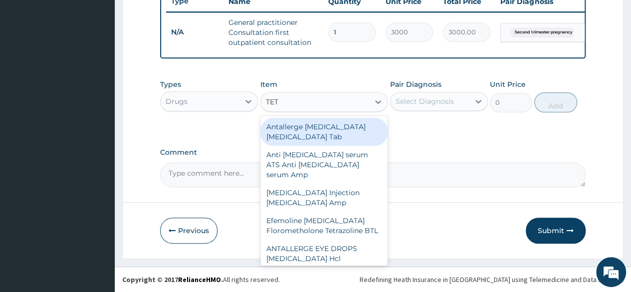
type input "TETA"
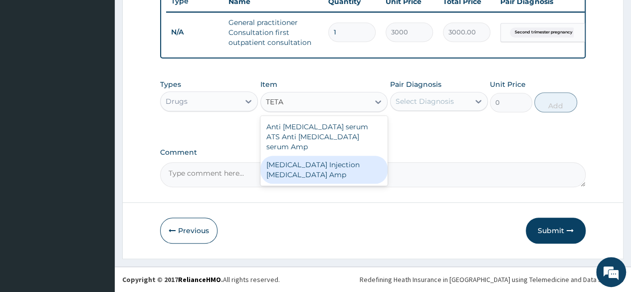
click at [337, 167] on div "TETANUS Injection Tetanus toxoid Amp" at bounding box center [325, 170] width 128 height 28
type input "180"
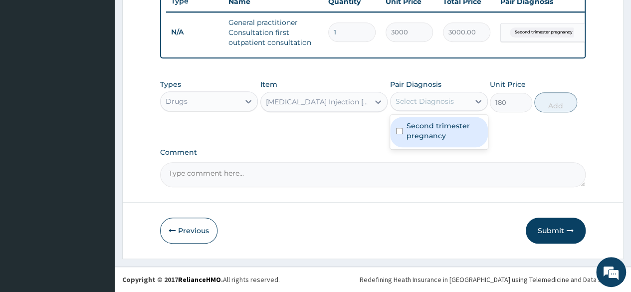
click at [412, 104] on div "Select Diagnosis" at bounding box center [425, 101] width 58 height 10
click at [418, 136] on label "Second trimester pregnancy" at bounding box center [444, 131] width 75 height 20
checkbox input "true"
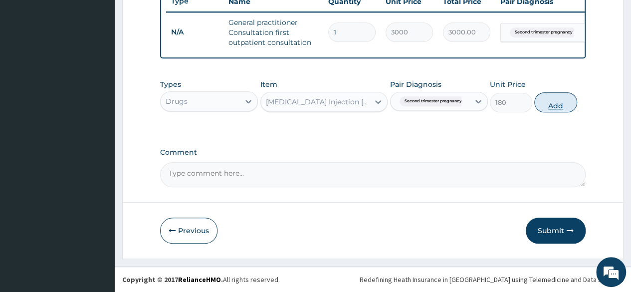
click at [566, 98] on button "Add" at bounding box center [556, 102] width 42 height 20
type input "0"
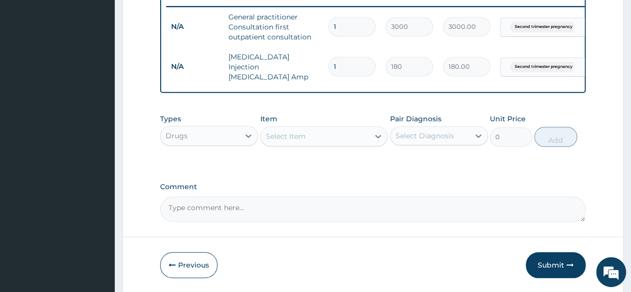
click at [333, 141] on div "Select Item" at bounding box center [315, 136] width 109 height 16
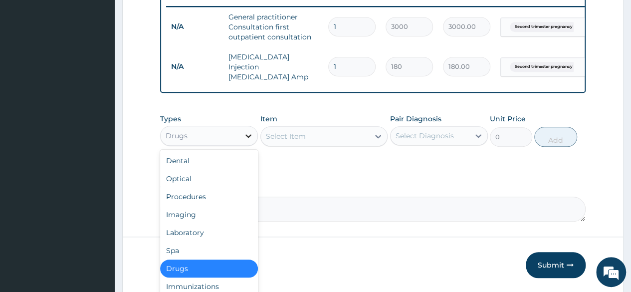
click at [248, 139] on icon at bounding box center [249, 136] width 10 height 10
click at [231, 198] on div "Procedures" at bounding box center [209, 197] width 98 height 18
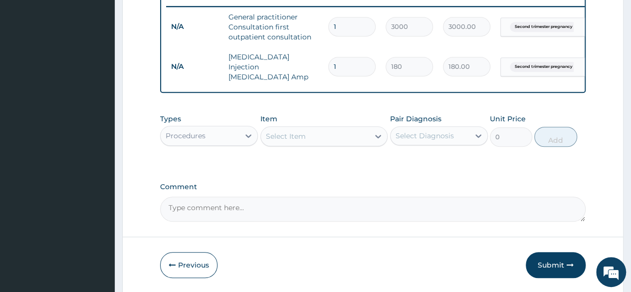
click at [298, 141] on div "Select Item" at bounding box center [286, 136] width 40 height 10
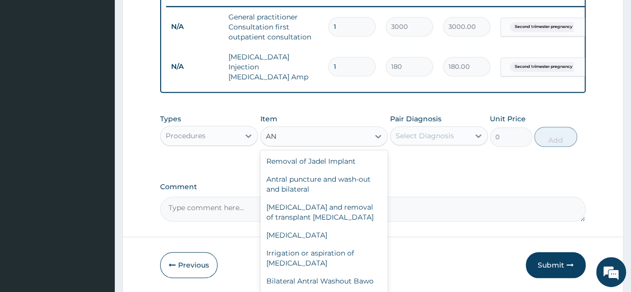
type input "A"
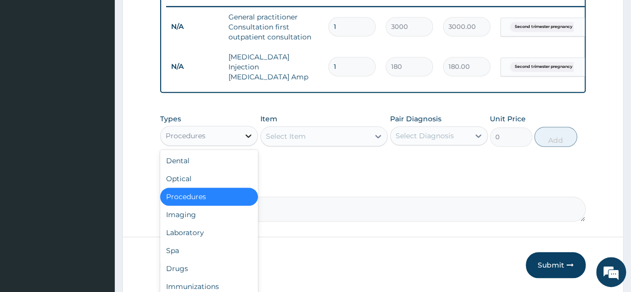
click at [242, 134] on div at bounding box center [249, 136] width 18 height 18
click at [210, 263] on div "Drugs" at bounding box center [209, 269] width 98 height 18
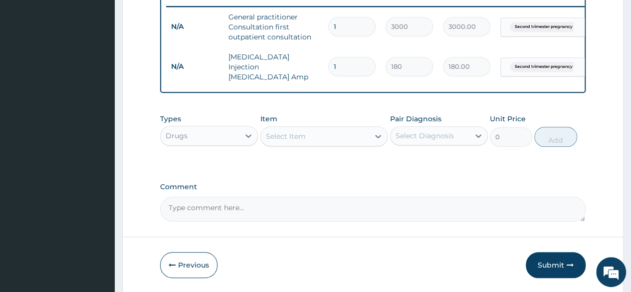
click at [307, 135] on div "Select Item" at bounding box center [315, 136] width 109 height 16
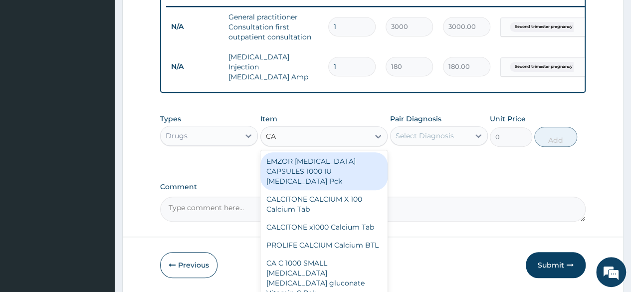
type input "C"
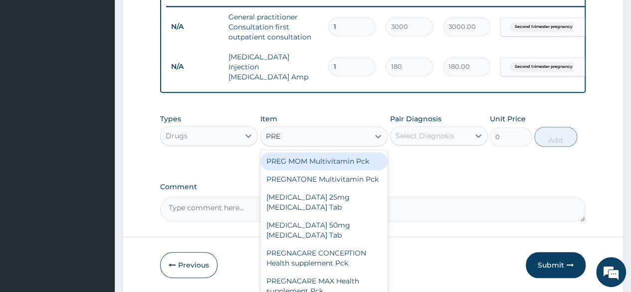
type input "PREG"
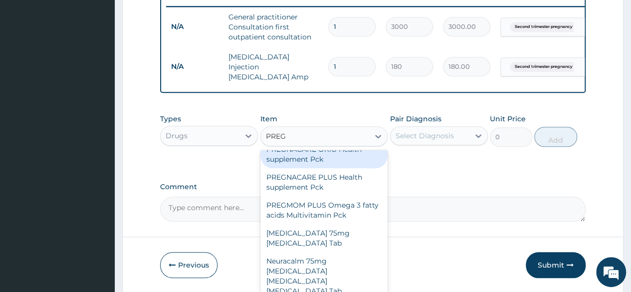
scroll to position [106, 0]
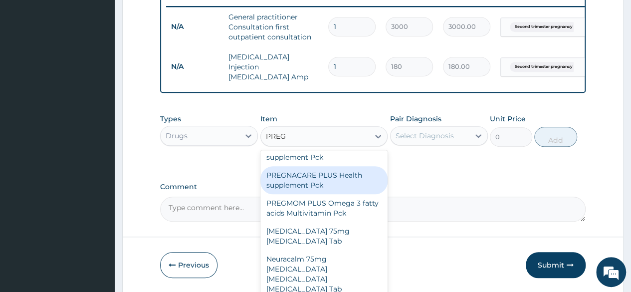
click at [353, 190] on div "PREGNACARE PLUS Health supplement Pck" at bounding box center [325, 180] width 128 height 28
type input "8100"
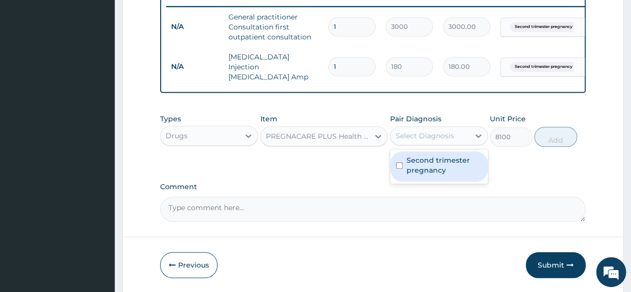
click at [465, 135] on div "Select Diagnosis" at bounding box center [430, 136] width 79 height 16
click at [453, 163] on label "Second trimester pregnancy" at bounding box center [444, 165] width 75 height 20
checkbox input "true"
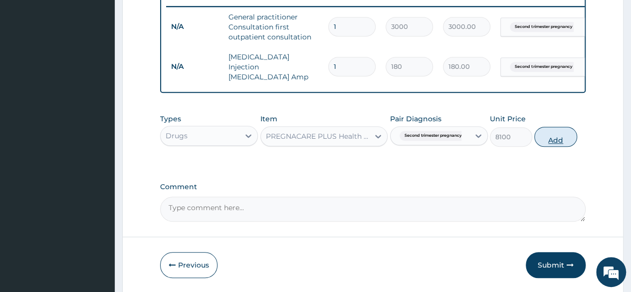
click at [568, 138] on button "Add" at bounding box center [556, 137] width 42 height 20
type input "0"
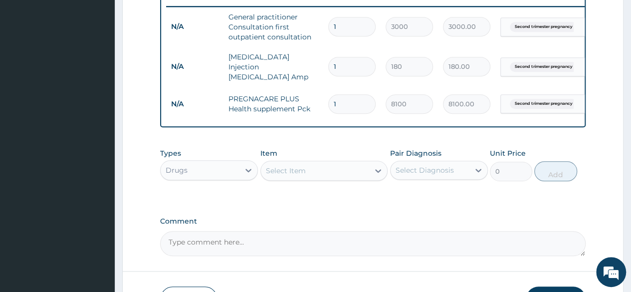
click at [302, 171] on div "Select Item" at bounding box center [286, 171] width 40 height 10
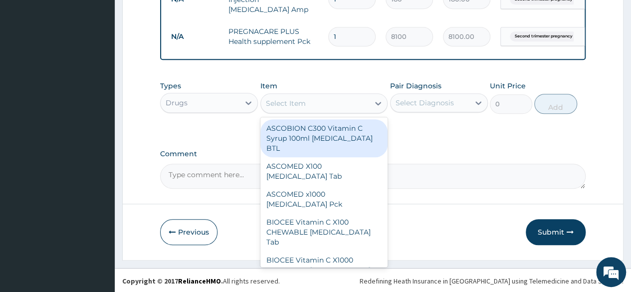
scroll to position [461, 0]
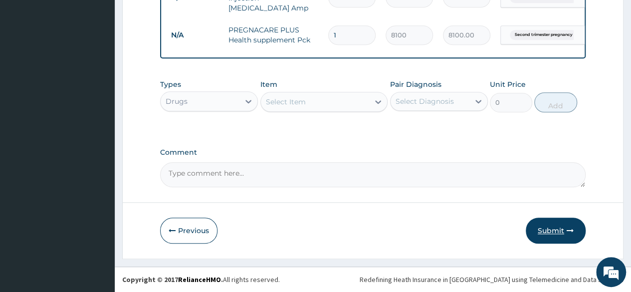
click at [557, 235] on button "Submit" at bounding box center [556, 231] width 60 height 26
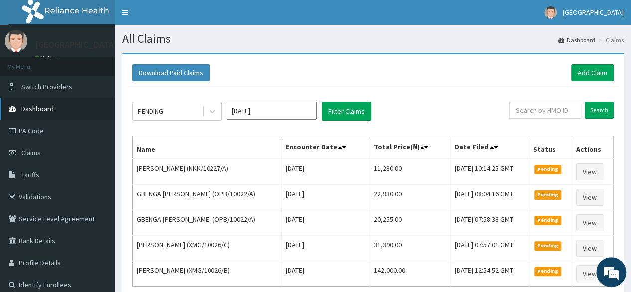
click at [64, 100] on link "Dashboard" at bounding box center [57, 109] width 115 height 22
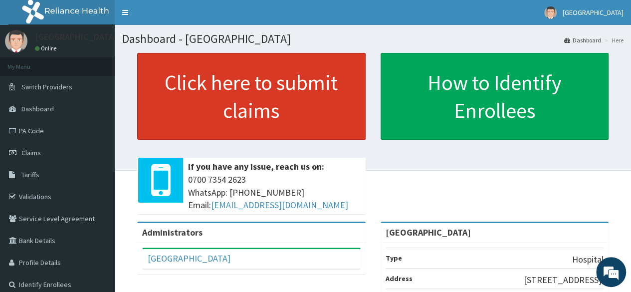
click at [288, 92] on link "Click here to submit claims" at bounding box center [251, 96] width 229 height 87
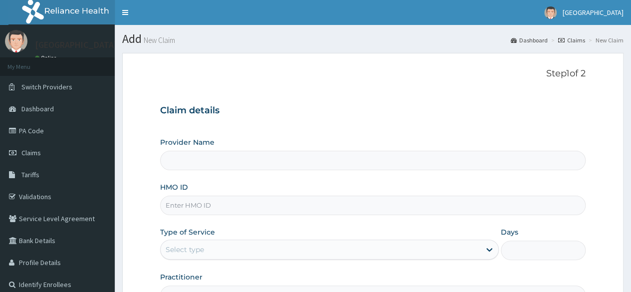
type input "[GEOGRAPHIC_DATA]"
click at [248, 205] on input "HMO ID" at bounding box center [373, 205] width 426 height 19
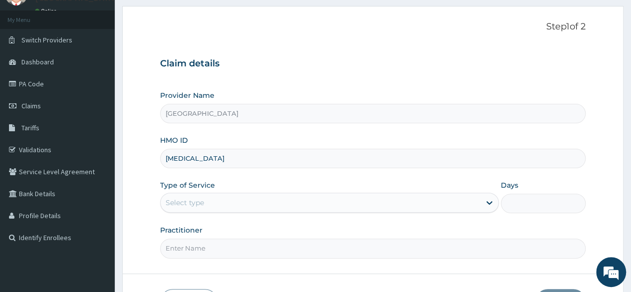
scroll to position [50, 0]
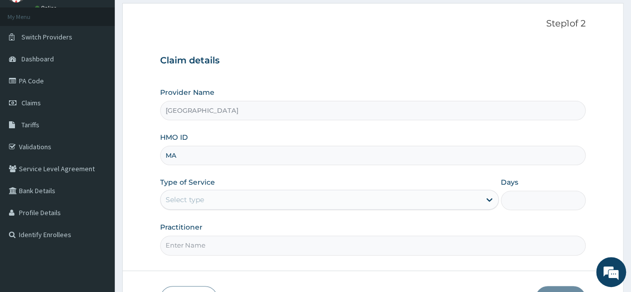
type input "M"
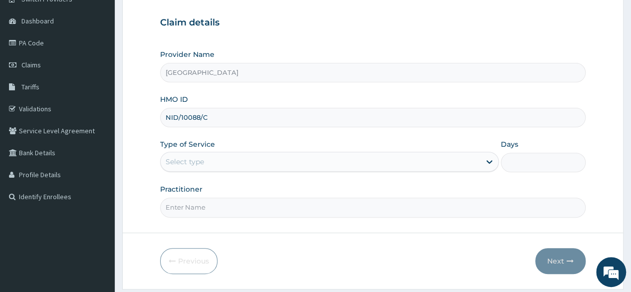
scroll to position [116, 0]
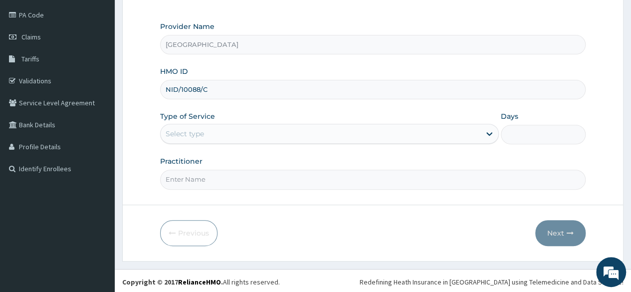
type input "NID/10088/C"
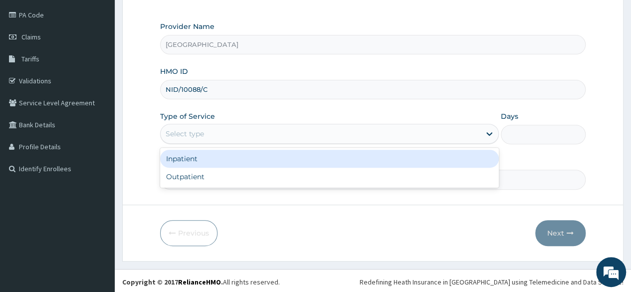
click at [438, 134] on div "Select type" at bounding box center [321, 134] width 320 height 16
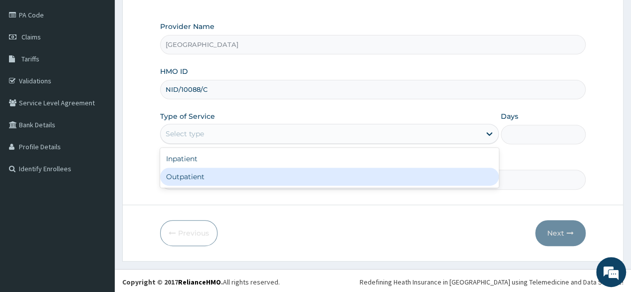
click at [391, 183] on div "Outpatient" at bounding box center [329, 177] width 339 height 18
type input "1"
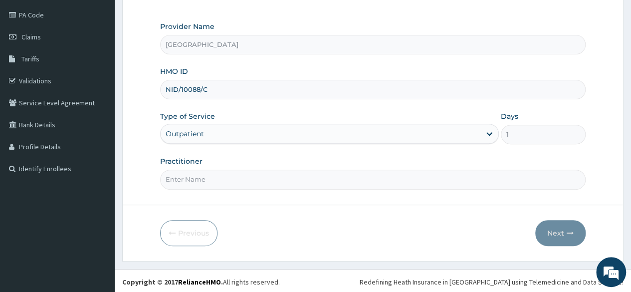
drag, startPoint x: 338, startPoint y: 178, endPoint x: 257, endPoint y: 209, distance: 87.5
click at [257, 209] on form "Step 1 of 2 Claim details Provider Name Unita Hospital HMO ID NID/10088/C Type …" at bounding box center [373, 99] width 502 height 324
type input "DR RASHEED"
click at [539, 231] on button "Next" at bounding box center [561, 233] width 50 height 26
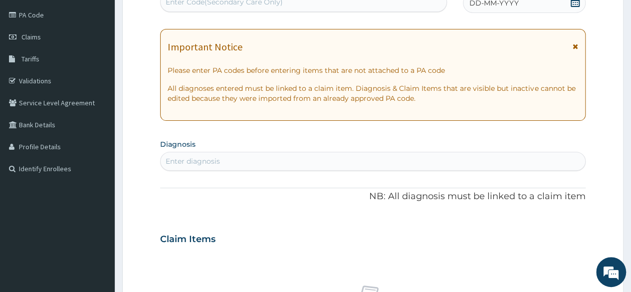
click at [543, 4] on div "DD-MM-YYYY" at bounding box center [524, 3] width 123 height 20
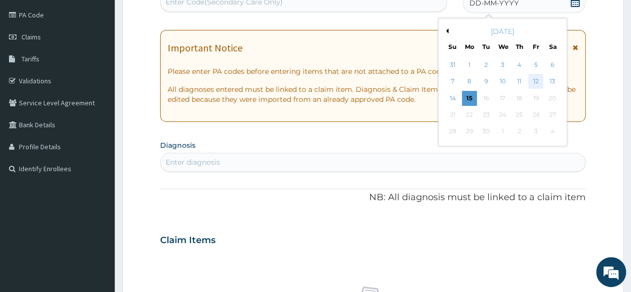
click at [541, 83] on div "12" at bounding box center [536, 81] width 15 height 15
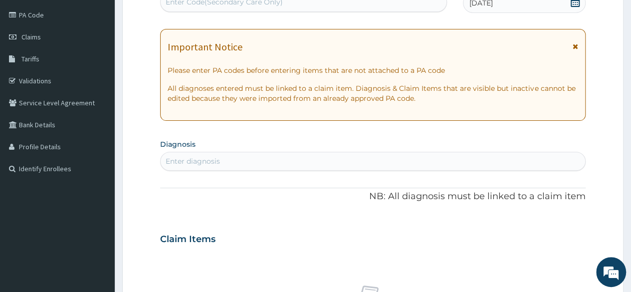
click at [399, 155] on div "Enter diagnosis" at bounding box center [373, 161] width 425 height 16
type input "OTITIS"
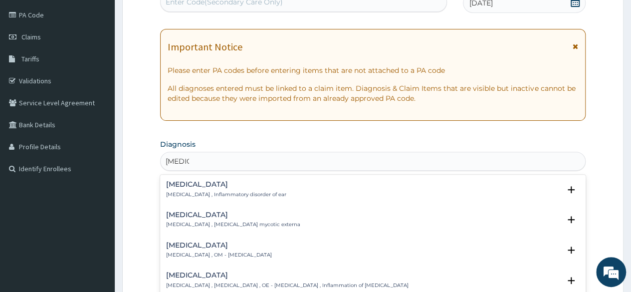
scroll to position [153, 0]
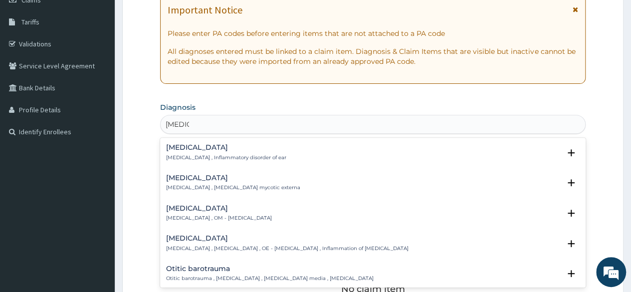
click at [191, 215] on p "Otitis media , OM - Otitis media" at bounding box center [219, 218] width 106 height 7
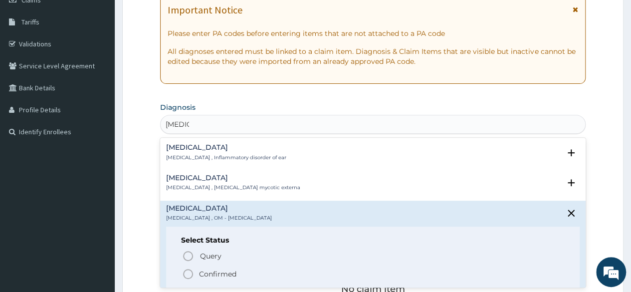
click at [190, 271] on icon "status option filled" at bounding box center [188, 274] width 12 height 12
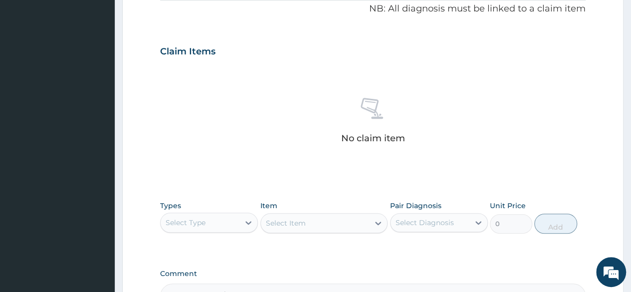
scroll to position [387, 0]
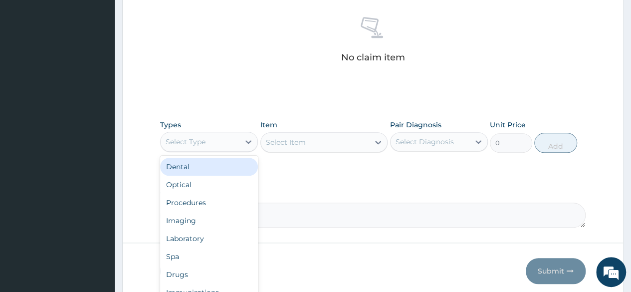
click at [227, 138] on div "Select Type" at bounding box center [200, 142] width 79 height 16
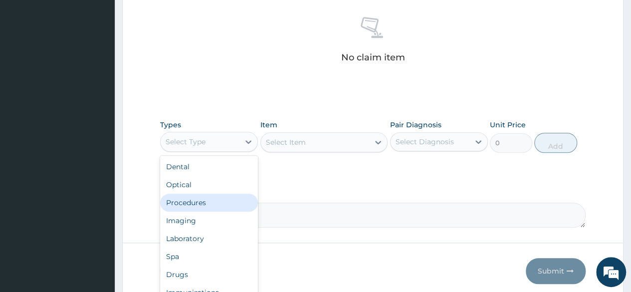
click at [223, 197] on div "Procedures" at bounding box center [209, 203] width 98 height 18
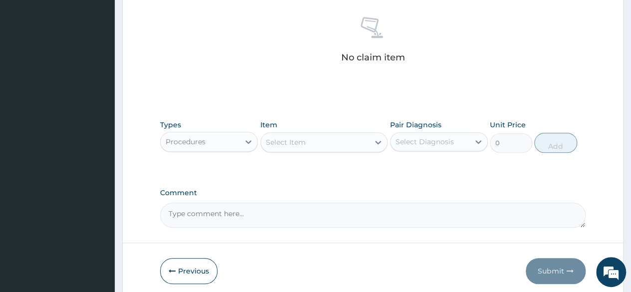
click at [348, 148] on div "Select Item" at bounding box center [315, 142] width 109 height 16
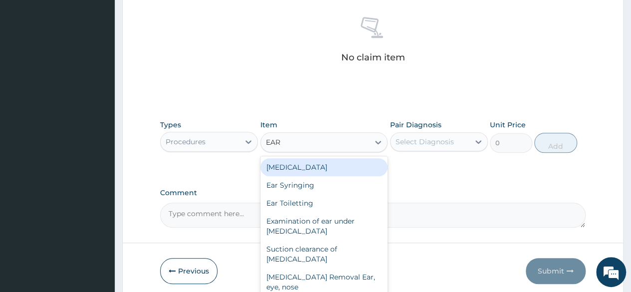
type input "EAR S"
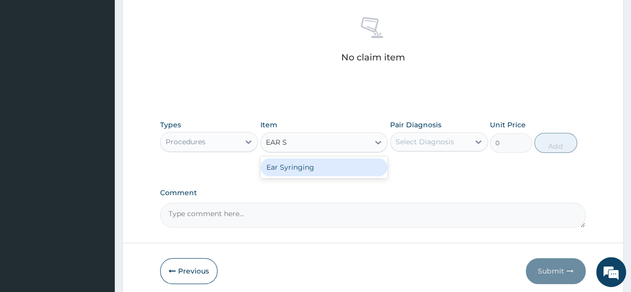
click at [349, 158] on div "Ear Syringing" at bounding box center [325, 167] width 128 height 18
type input "5000"
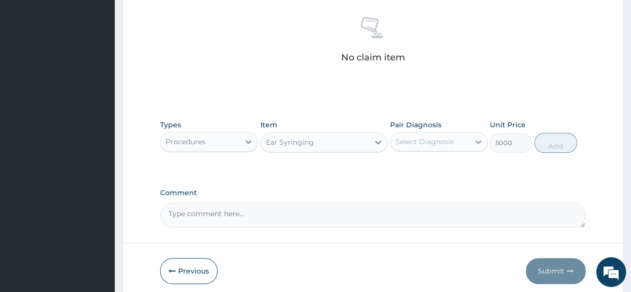
click at [470, 141] on div at bounding box center [479, 142] width 18 height 18
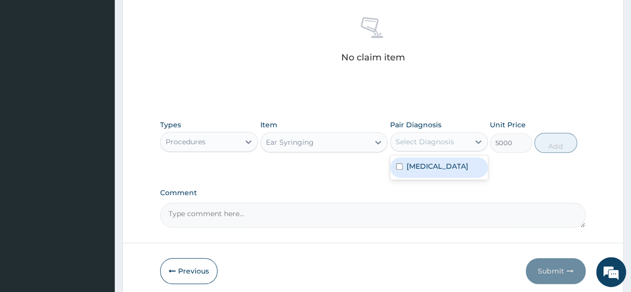
click at [456, 162] on div "Otitis media" at bounding box center [439, 167] width 98 height 20
checkbox input "true"
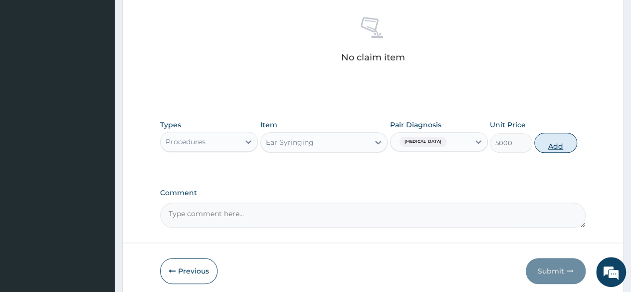
click at [563, 143] on button "Add" at bounding box center [556, 143] width 42 height 20
type input "0"
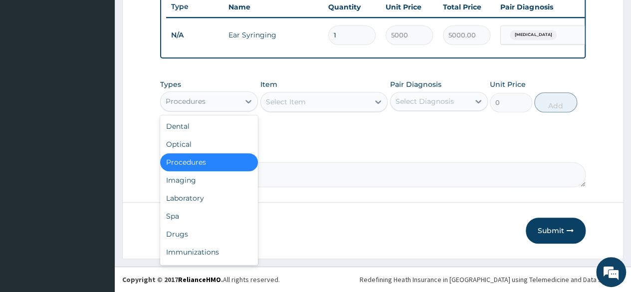
click at [220, 103] on div "Procedures" at bounding box center [200, 101] width 79 height 16
click at [299, 108] on div "Select Item" at bounding box center [315, 102] width 109 height 16
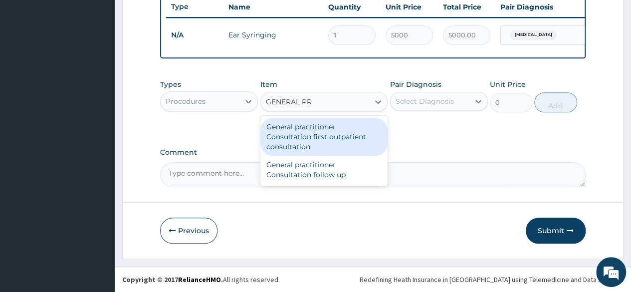
type input "GENERAL PRA"
click at [324, 148] on div "General practitioner Consultation first outpatient consultation" at bounding box center [325, 137] width 128 height 38
type input "3000"
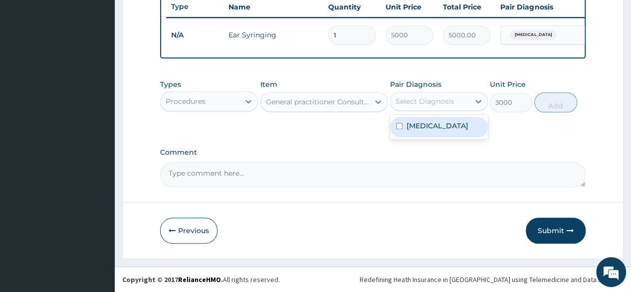
click at [432, 99] on div "Select Diagnosis" at bounding box center [425, 101] width 58 height 10
click at [432, 120] on div "Otitis media" at bounding box center [439, 127] width 98 height 20
checkbox input "true"
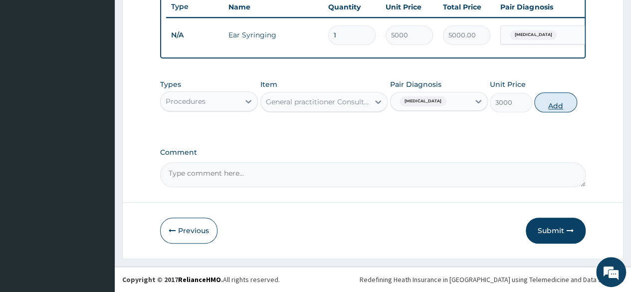
click at [553, 99] on button "Add" at bounding box center [556, 102] width 42 height 20
type input "0"
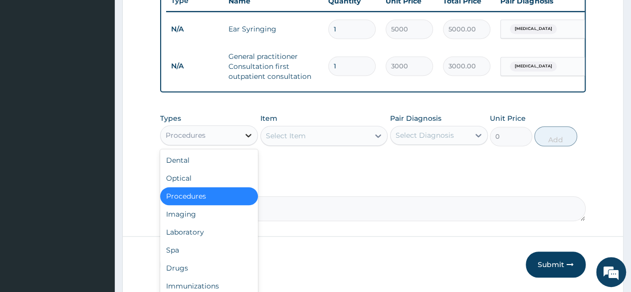
click at [247, 140] on icon at bounding box center [249, 135] width 10 height 10
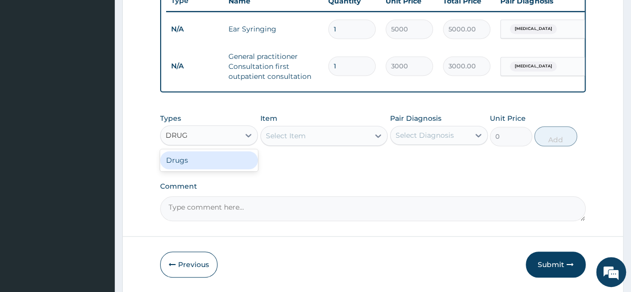
type input "DRUGS"
click at [240, 169] on div "Drugs" at bounding box center [209, 160] width 98 height 18
click at [305, 140] on div "Select Item" at bounding box center [325, 136] width 128 height 20
click at [311, 140] on div "Select Item" at bounding box center [315, 136] width 109 height 16
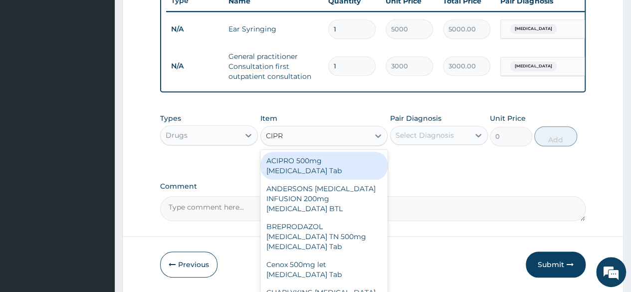
type input "CIPRO"
click at [320, 173] on div "ACIPRO 500mg Ciprofloxacin Tab" at bounding box center [325, 166] width 128 height 28
type input "175"
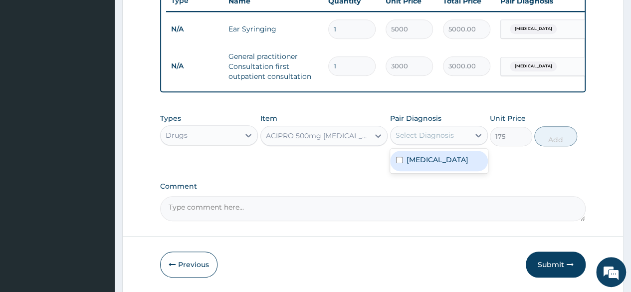
click at [424, 140] on div "Select Diagnosis" at bounding box center [425, 135] width 58 height 10
click at [423, 165] on label "Otitis media" at bounding box center [438, 160] width 62 height 10
checkbox input "true"
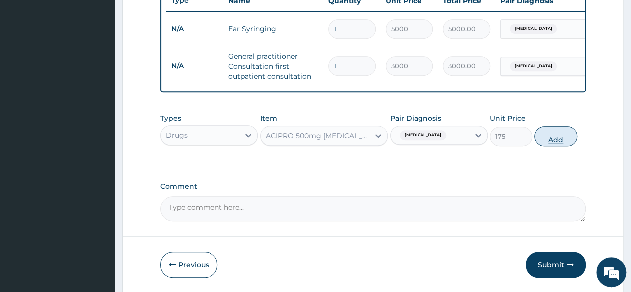
click at [544, 140] on button "Add" at bounding box center [556, 136] width 42 height 20
type input "0"
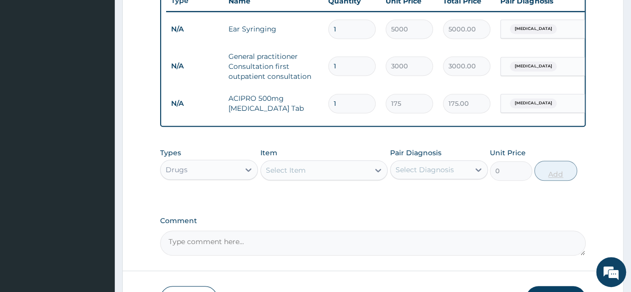
type input "10"
type input "1750.00"
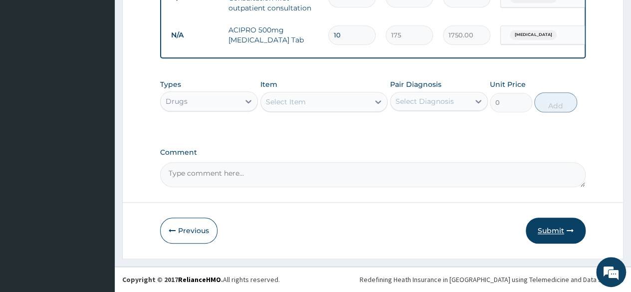
type input "10"
click at [547, 234] on button "Submit" at bounding box center [556, 231] width 60 height 26
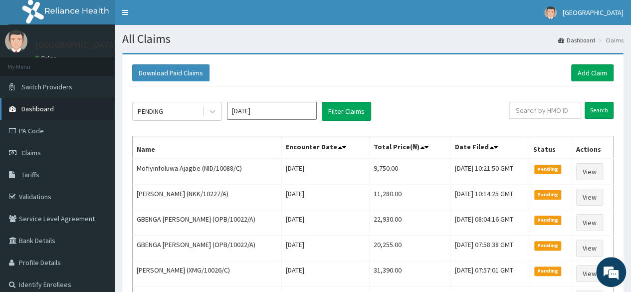
click at [67, 115] on link "Dashboard" at bounding box center [57, 109] width 115 height 22
click at [35, 134] on link "PA Code" at bounding box center [57, 131] width 115 height 22
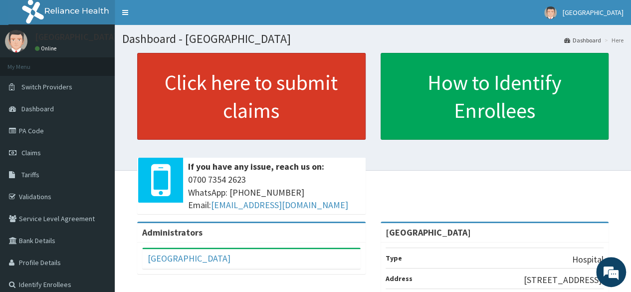
click at [273, 112] on link "Click here to submit claims" at bounding box center [251, 96] width 229 height 87
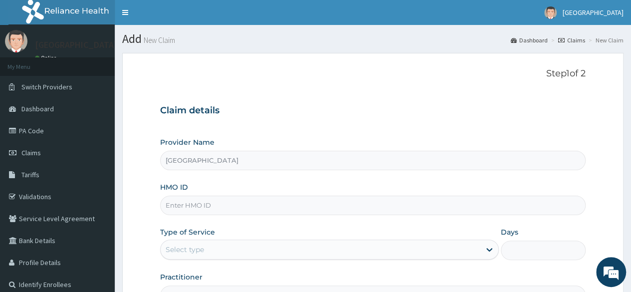
click at [213, 207] on input "HMO ID" at bounding box center [373, 205] width 426 height 19
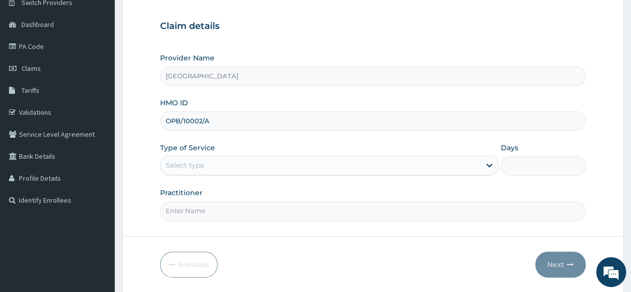
scroll to position [116, 0]
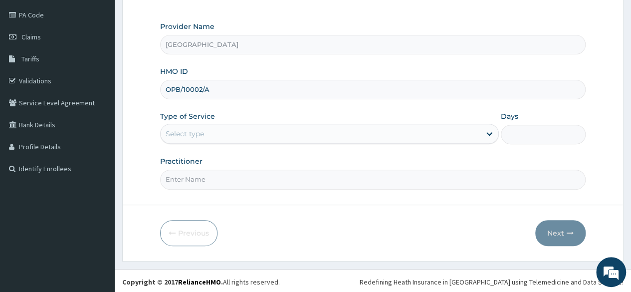
type input "OPB/10002/A"
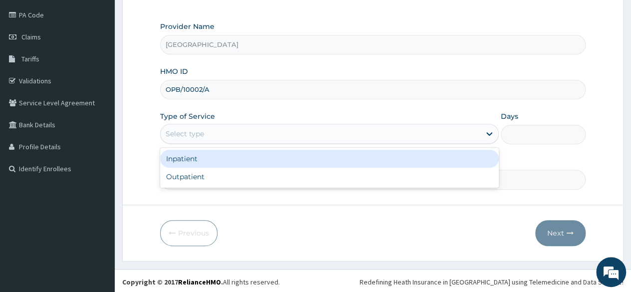
click at [381, 139] on div "Select type" at bounding box center [321, 134] width 320 height 16
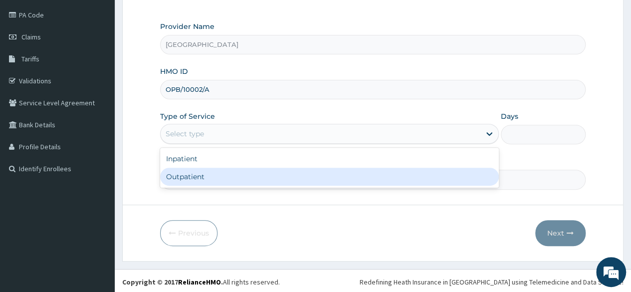
scroll to position [0, 0]
click at [366, 172] on div "Outpatient" at bounding box center [329, 177] width 339 height 18
type input "1"
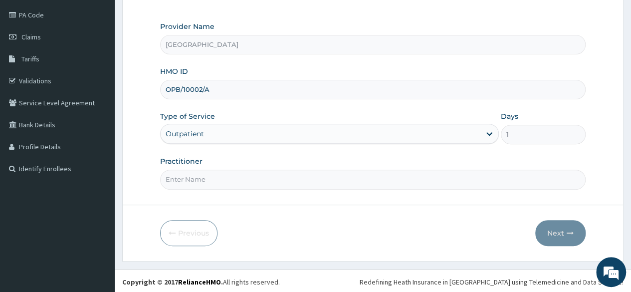
drag, startPoint x: 332, startPoint y: 180, endPoint x: 265, endPoint y: 198, distance: 69.4
click at [265, 198] on form "Step 1 of 2 Claim details Provider Name Unita Hospital HMO ID OPB/10002/A Type …" at bounding box center [373, 99] width 502 height 324
type input "DR RASHEED"
click at [565, 238] on button "Next" at bounding box center [561, 233] width 50 height 26
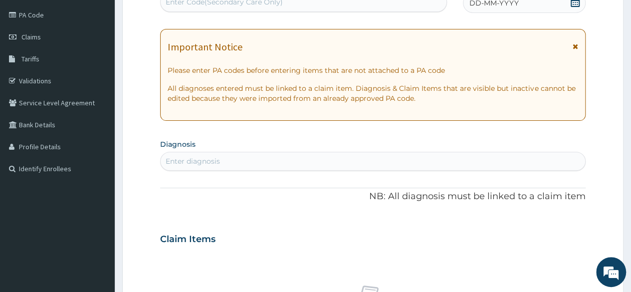
click at [505, 7] on span "DD-MM-YYYY" at bounding box center [494, 3] width 49 height 10
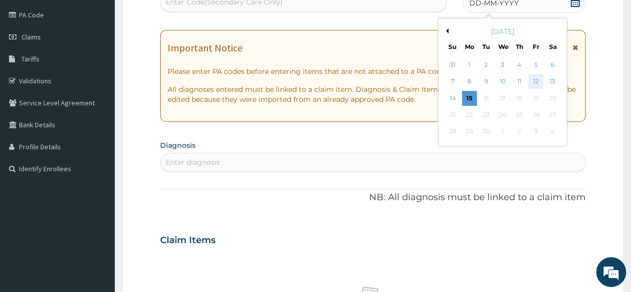
click at [531, 77] on div "12" at bounding box center [536, 81] width 15 height 15
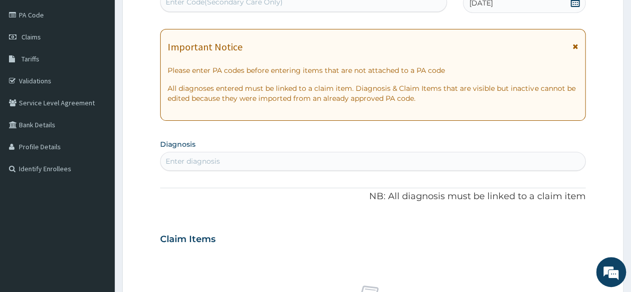
click at [400, 160] on div "Enter diagnosis" at bounding box center [373, 161] width 425 height 16
type input "UPPER RES"
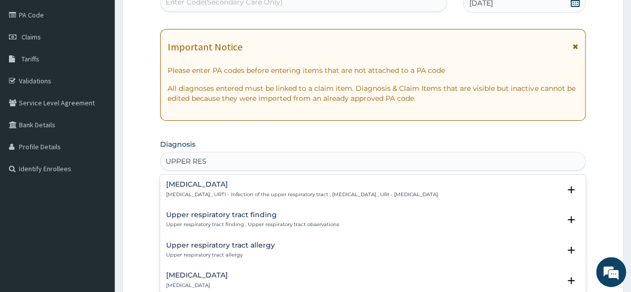
click at [211, 181] on h4 "Upper respiratory infection" at bounding box center [302, 184] width 272 height 7
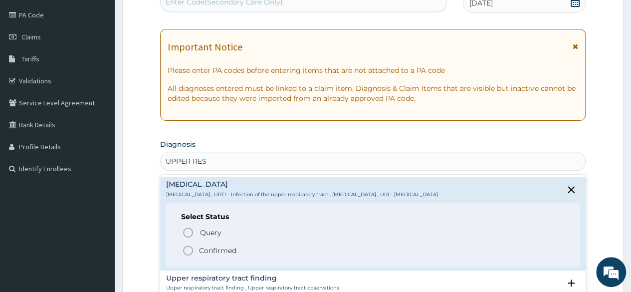
click at [185, 253] on circle "status option filled" at bounding box center [188, 250] width 9 height 9
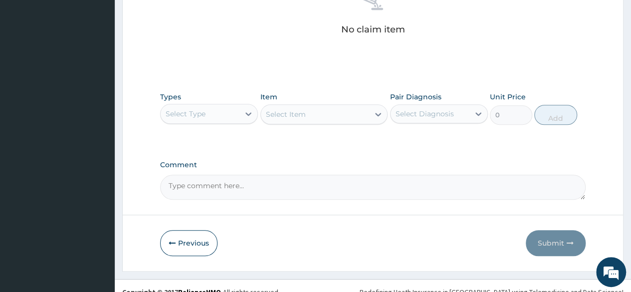
scroll to position [426, 0]
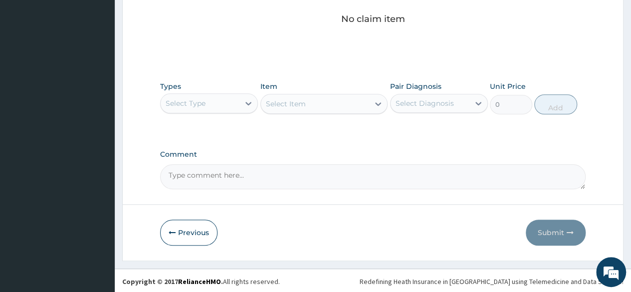
click at [222, 109] on div "Select Type" at bounding box center [200, 103] width 79 height 16
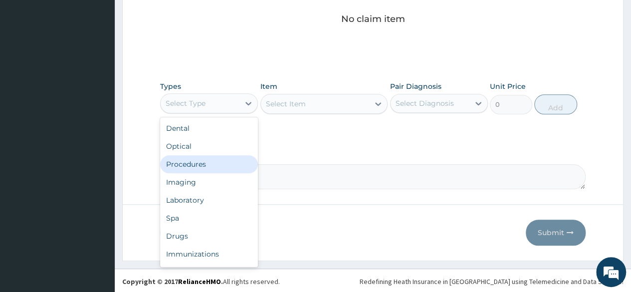
click at [202, 159] on div "Procedures" at bounding box center [209, 164] width 98 height 18
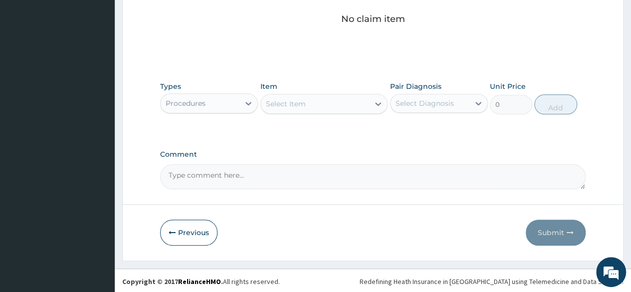
click at [323, 101] on div "Select Item" at bounding box center [315, 104] width 109 height 16
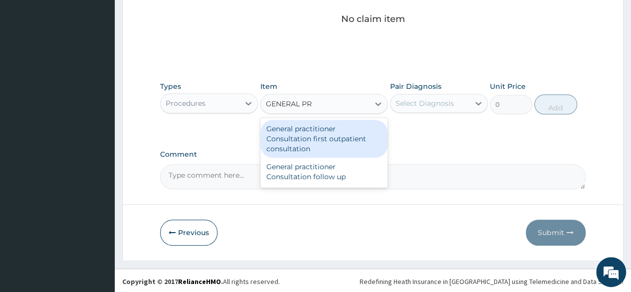
type input "GENERAL PRA"
click at [336, 144] on div "General practitioner Consultation first outpatient consultation" at bounding box center [325, 139] width 128 height 38
type input "3000"
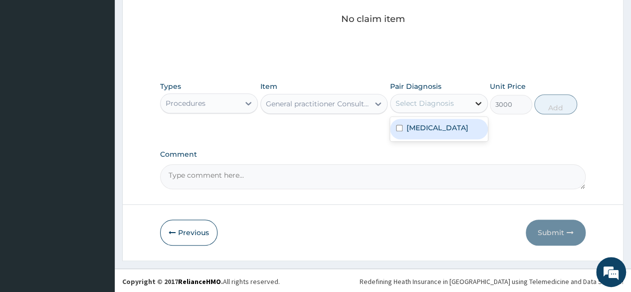
click at [480, 106] on icon at bounding box center [479, 103] width 10 height 10
click at [455, 131] on label "Upper respiratory infection" at bounding box center [438, 128] width 62 height 10
checkbox input "true"
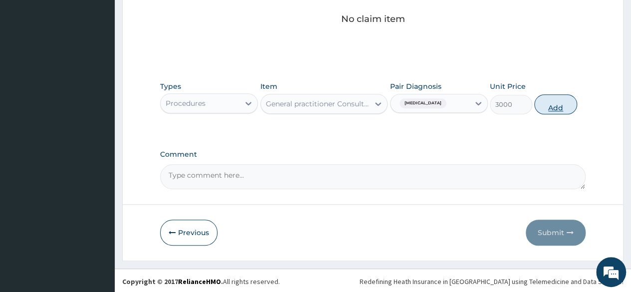
click at [561, 103] on button "Add" at bounding box center [556, 104] width 42 height 20
type input "0"
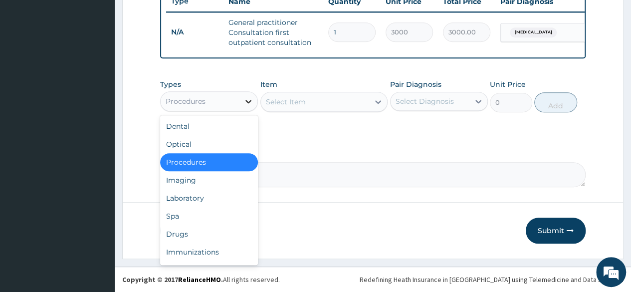
click at [241, 102] on div at bounding box center [249, 101] width 18 height 18
click at [202, 239] on div "Drugs" at bounding box center [209, 234] width 98 height 18
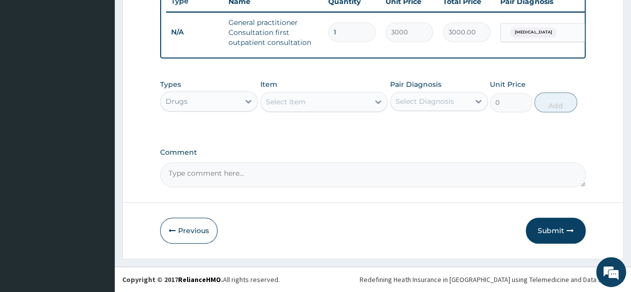
click at [330, 108] on div "Select Item" at bounding box center [325, 102] width 128 height 20
click at [330, 108] on div "Select Item" at bounding box center [315, 102] width 109 height 16
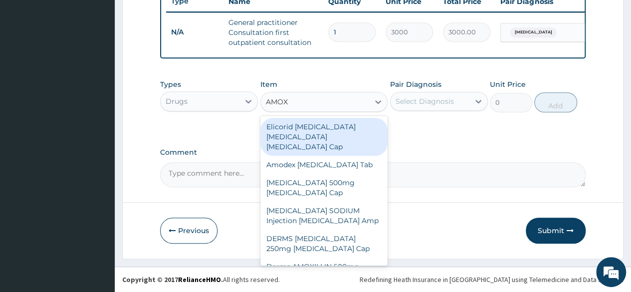
type input "AMOXI"
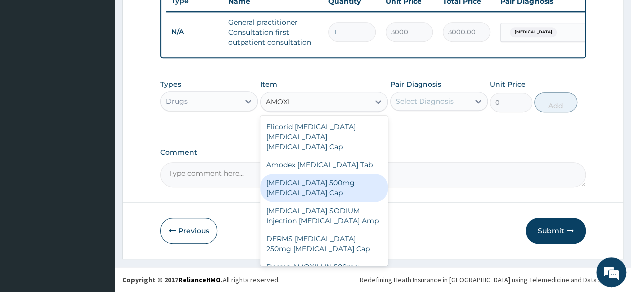
click at [326, 183] on div "AMOXICILLIN 500mg Amoxicillin Cap" at bounding box center [325, 188] width 128 height 28
type input "70"
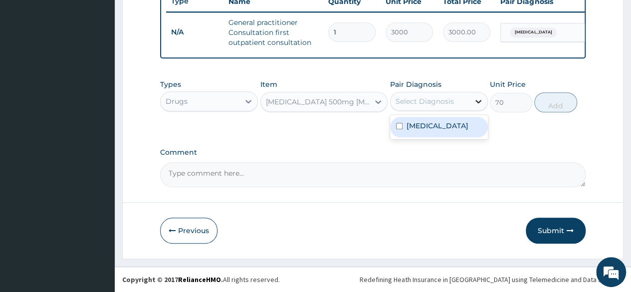
click at [481, 100] on icon at bounding box center [479, 101] width 10 height 10
click at [448, 131] on label "Upper respiratory infection" at bounding box center [438, 126] width 62 height 10
checkbox input "true"
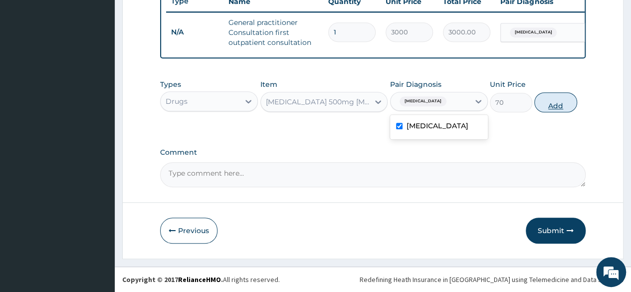
click at [555, 105] on button "Add" at bounding box center [556, 102] width 42 height 20
type input "0"
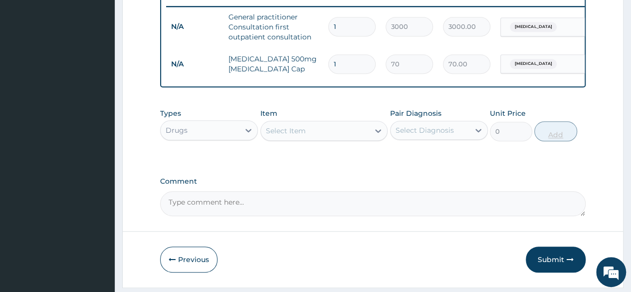
type input "15"
type input "1050.00"
type input "15"
click at [341, 138] on div "Select Item" at bounding box center [315, 131] width 109 height 16
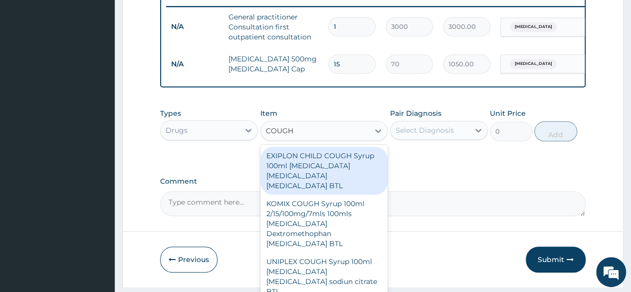
type input "COUGH"
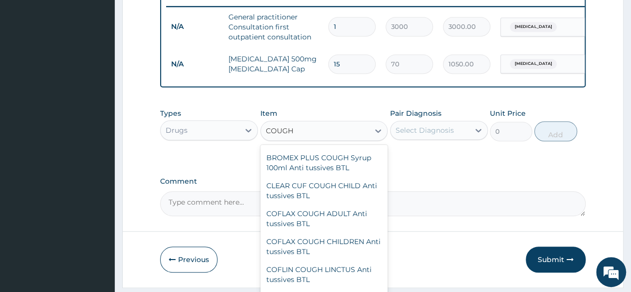
scroll to position [389, 0]
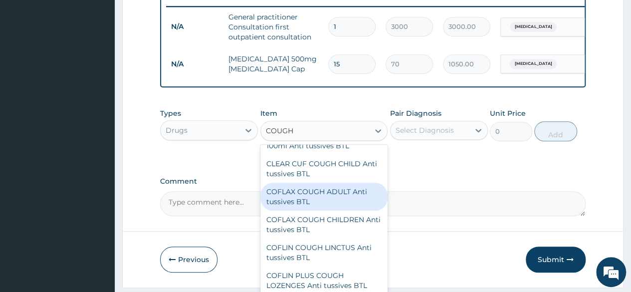
click at [340, 183] on div "COFLAX COUGH ADULT Anti tussives BTL" at bounding box center [325, 197] width 128 height 28
type input "400"
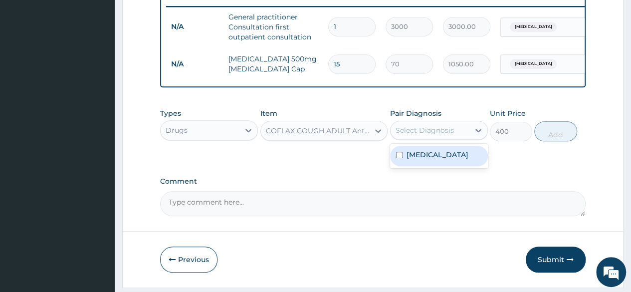
click at [434, 135] on div "Select Diagnosis" at bounding box center [425, 130] width 58 height 10
click at [431, 160] on label "Upper respiratory infection" at bounding box center [438, 155] width 62 height 10
checkbox input "true"
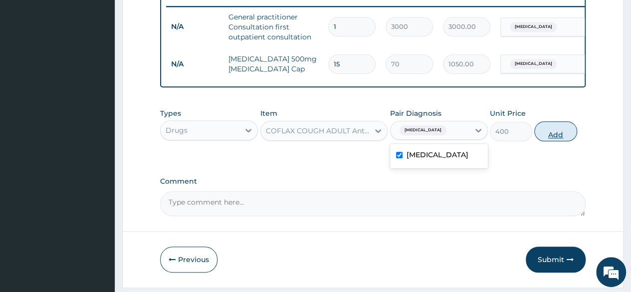
click at [553, 136] on button "Add" at bounding box center [556, 131] width 42 height 20
type input "0"
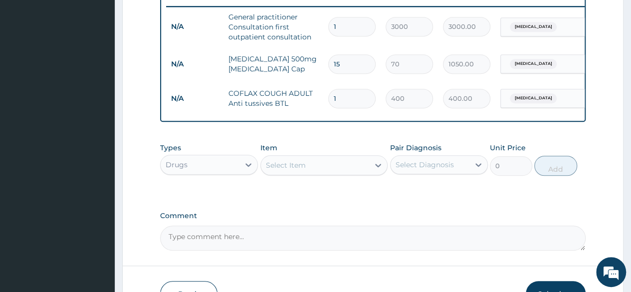
click at [312, 173] on div "Select Item" at bounding box center [315, 165] width 109 height 16
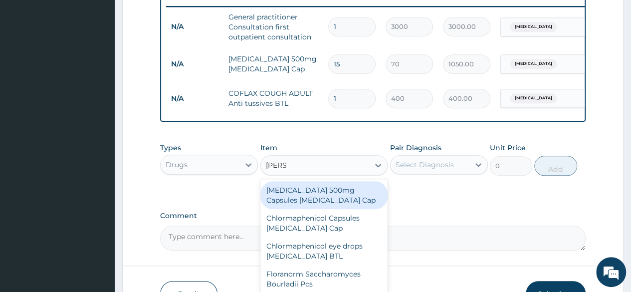
type input "LORAT"
click at [327, 209] on div "LORATADINE 10 mg Loratadine Pck" at bounding box center [325, 195] width 128 height 28
type input "700"
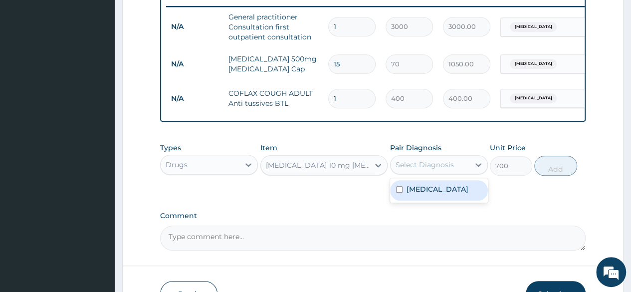
click at [437, 170] on div "Select Diagnosis" at bounding box center [425, 165] width 58 height 10
click at [436, 194] on label "Upper respiratory infection" at bounding box center [438, 189] width 62 height 10
checkbox input "true"
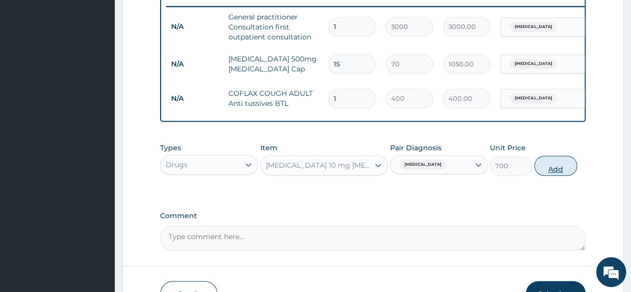
click at [555, 171] on button "Add" at bounding box center [556, 166] width 42 height 20
type input "0"
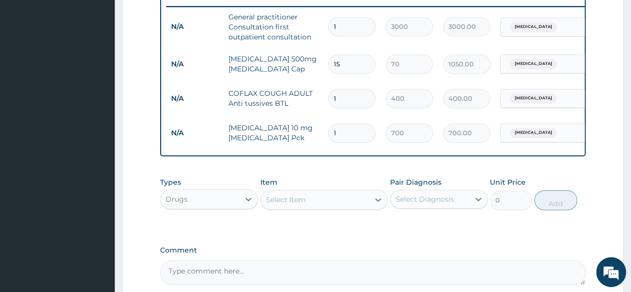
click at [316, 208] on div "Select Item" at bounding box center [315, 200] width 109 height 16
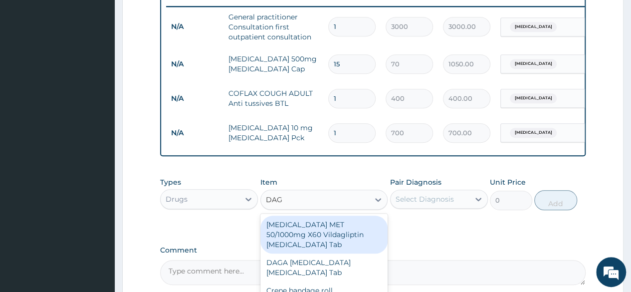
type input "DAGA"
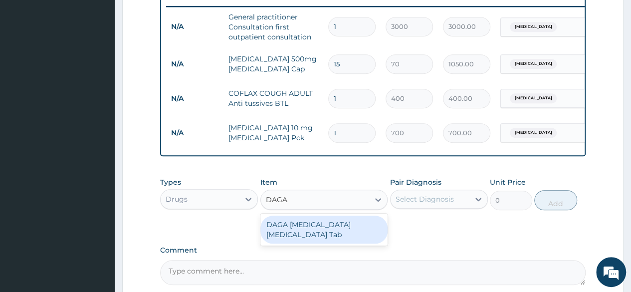
click at [319, 224] on div "DAGA PARACETAMOL Acetaminophen Tab" at bounding box center [325, 230] width 128 height 28
type input "20"
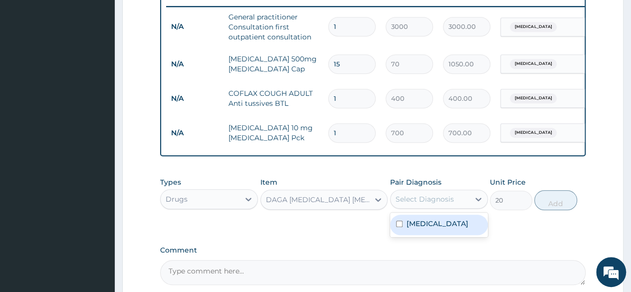
click at [442, 204] on div "Select Diagnosis" at bounding box center [425, 199] width 58 height 10
click at [442, 229] on label "Upper respiratory infection" at bounding box center [438, 224] width 62 height 10
checkbox input "true"
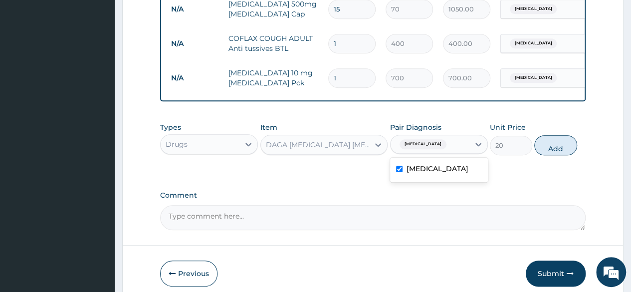
scroll to position [457, 0]
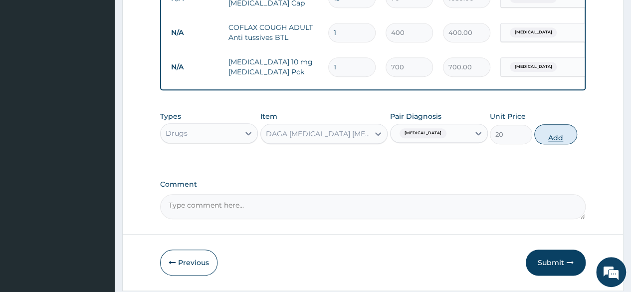
click at [554, 144] on button "Add" at bounding box center [556, 134] width 42 height 20
type input "0"
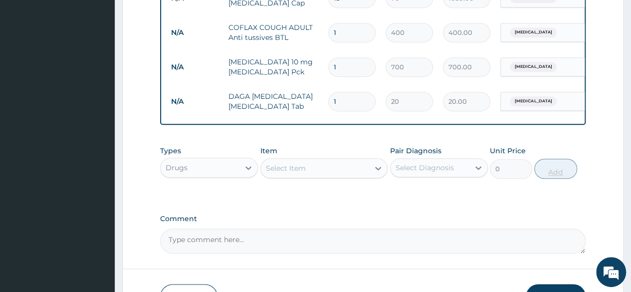
type input "18"
type input "360.00"
type input "18"
click at [353, 172] on div "Select Item" at bounding box center [315, 168] width 109 height 16
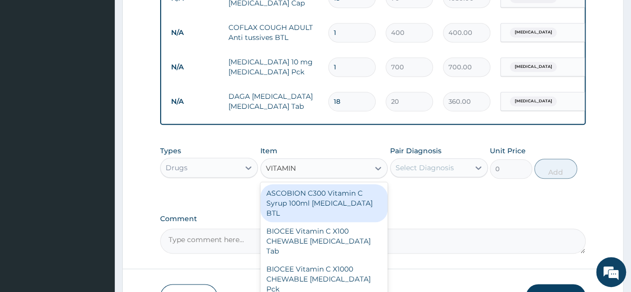
type input "VITAMIN C"
click at [343, 203] on div "ASCOBION C300 Vitamin C Syrup 100ml Ascorbic Acid BTL" at bounding box center [325, 203] width 128 height 38
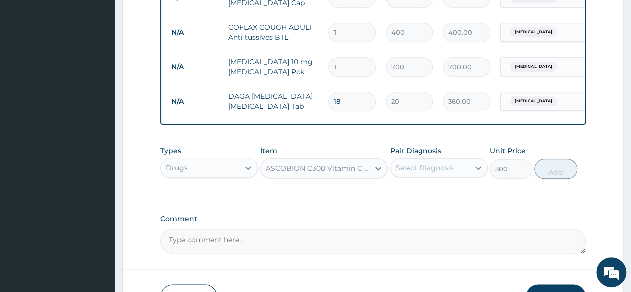
click at [365, 173] on div "ASCOBION C300 Vitamin C Syrup 100ml Ascorbic Acid BTL" at bounding box center [318, 168] width 105 height 10
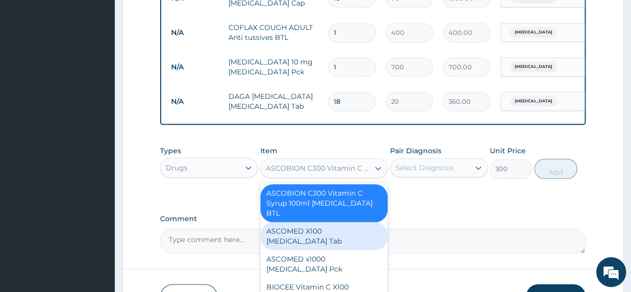
click at [352, 223] on div "ASCOMED X100 Ascorbic acid Tab" at bounding box center [325, 236] width 128 height 28
type input "340"
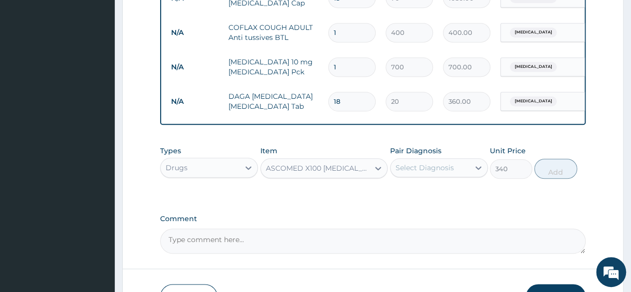
click at [430, 179] on div "Pair Diagnosis Select Diagnosis" at bounding box center [439, 162] width 98 height 33
click at [434, 173] on div "Select Diagnosis" at bounding box center [425, 168] width 58 height 10
click at [435, 197] on label "Upper respiratory infection" at bounding box center [438, 192] width 62 height 10
checkbox input "true"
click at [556, 176] on button "Add" at bounding box center [556, 169] width 42 height 20
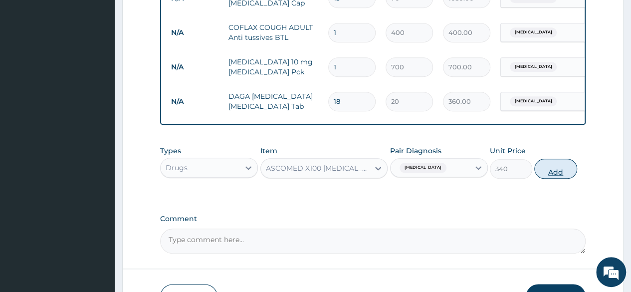
type input "0"
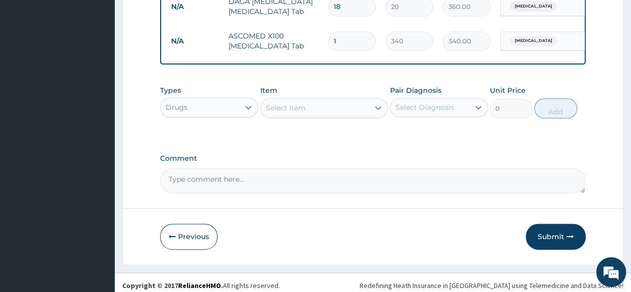
scroll to position [564, 0]
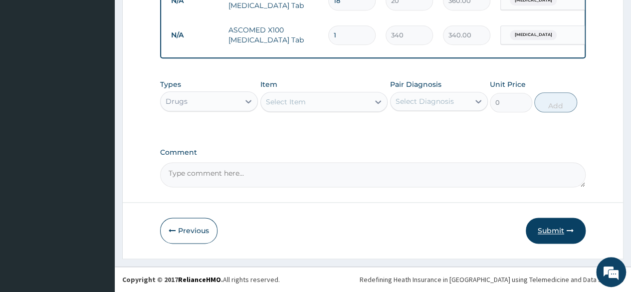
click at [562, 226] on button "Submit" at bounding box center [556, 231] width 60 height 26
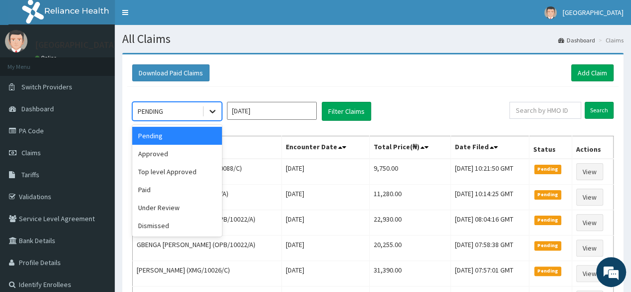
click at [217, 113] on icon at bounding box center [213, 111] width 10 height 10
click at [207, 154] on div "Approved" at bounding box center [177, 154] width 90 height 18
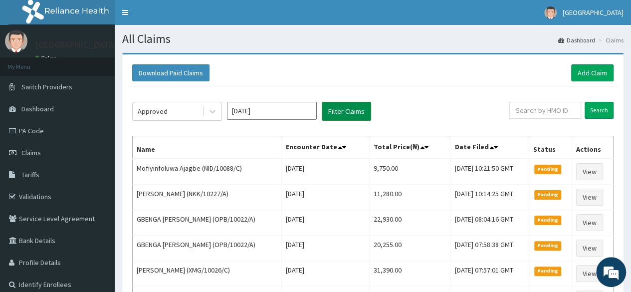
click at [337, 110] on button "Filter Claims" at bounding box center [346, 111] width 49 height 19
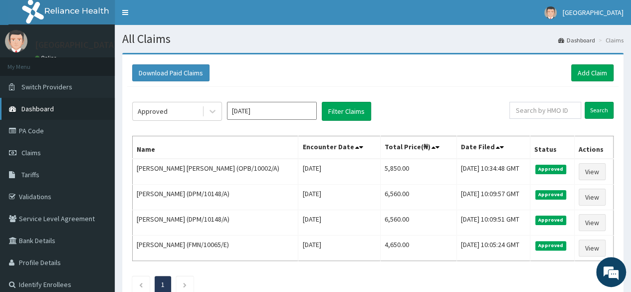
click at [78, 106] on link "Dashboard" at bounding box center [57, 109] width 115 height 22
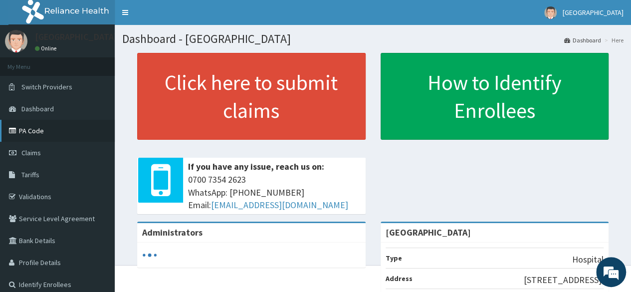
click at [68, 129] on link "PA Code" at bounding box center [57, 131] width 115 height 22
